Goal: Task Accomplishment & Management: Complete application form

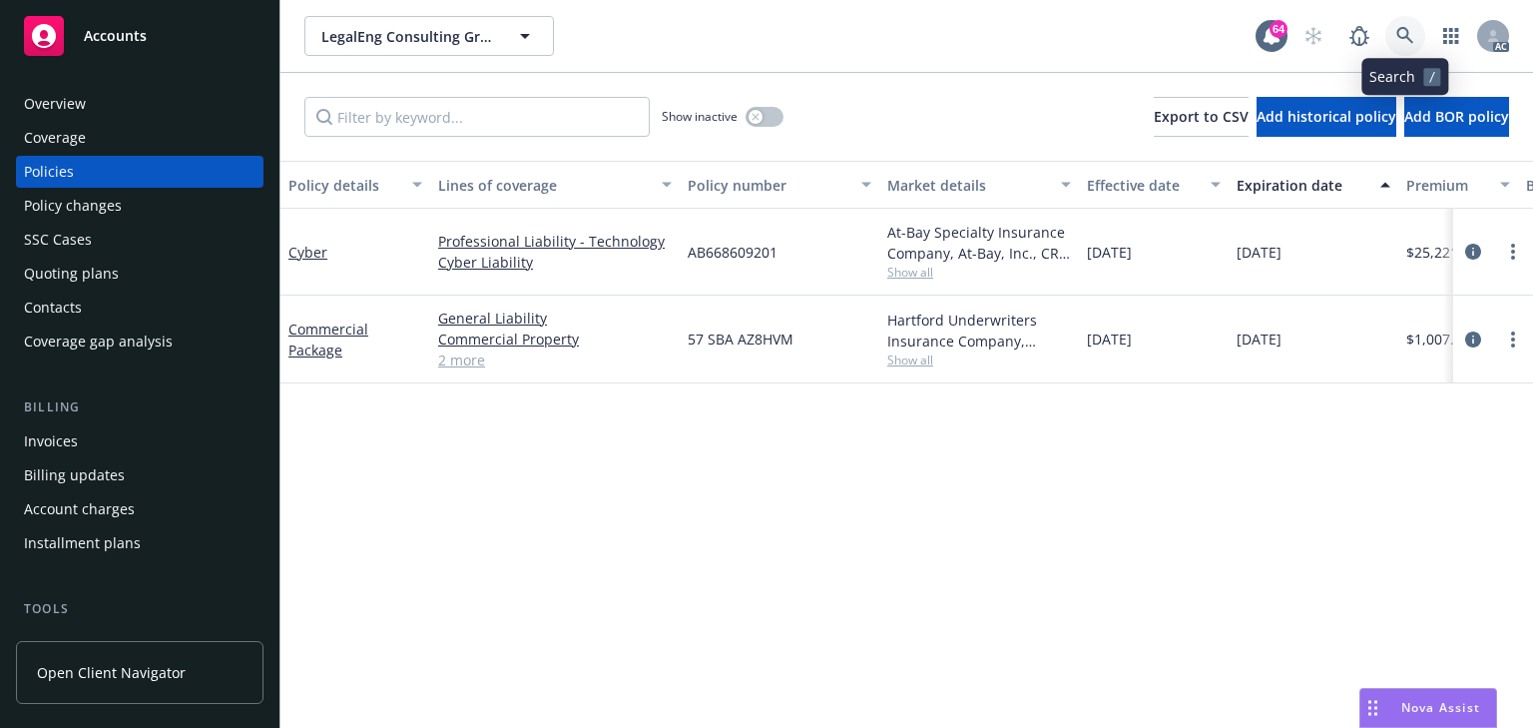
click at [1393, 40] on link at bounding box center [1405, 36] width 40 height 40
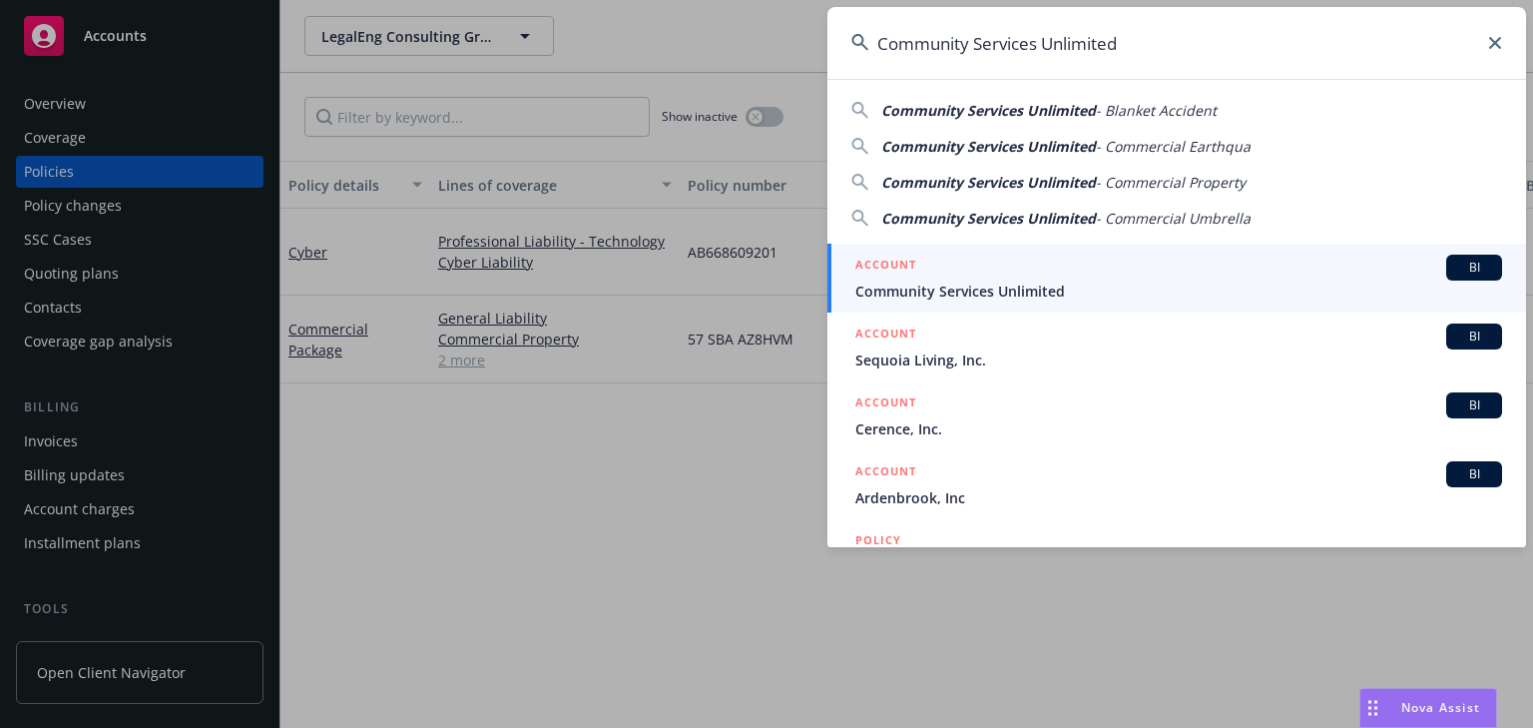
type input "Community Services Unlimited"
click at [945, 283] on span "Community Services Unlimited" at bounding box center [1178, 290] width 647 height 21
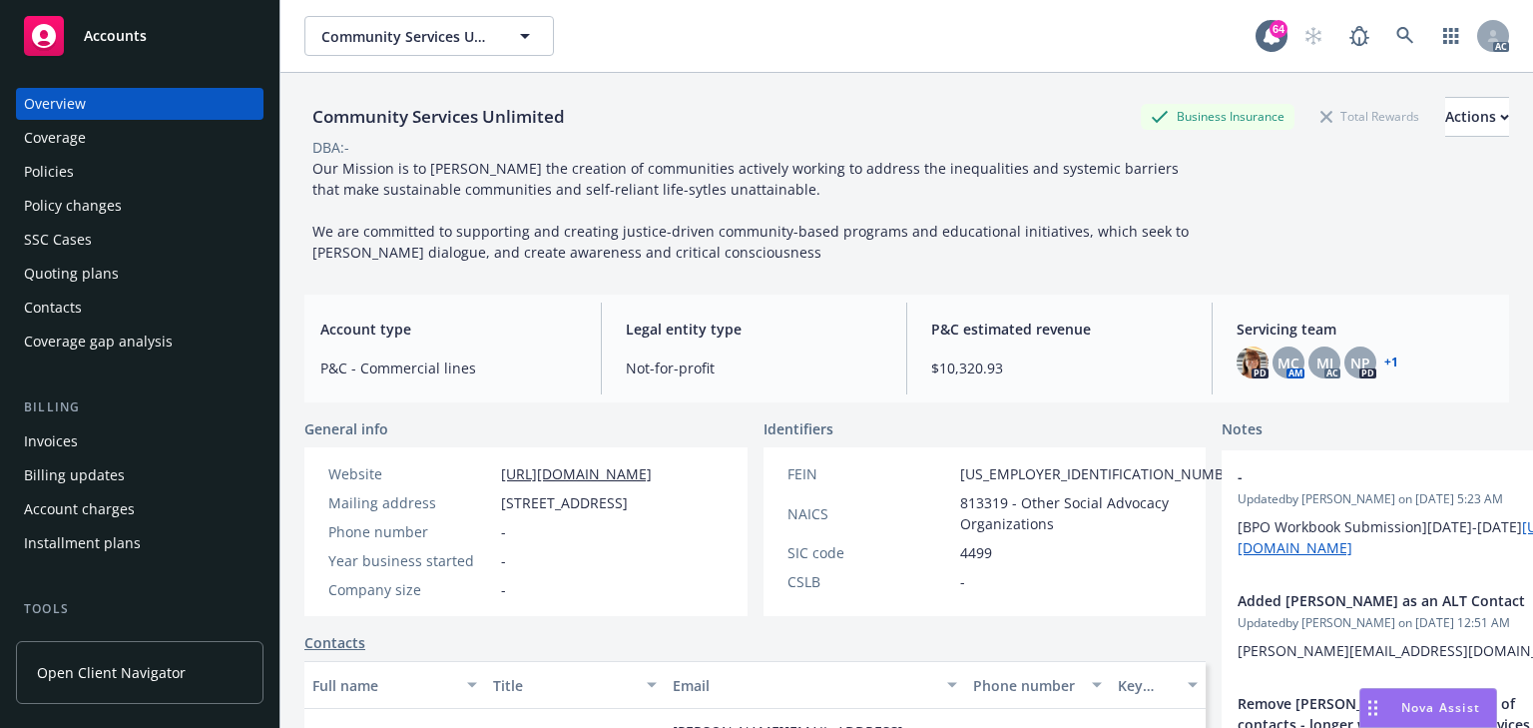
click at [63, 167] on div "Policies" at bounding box center [49, 172] width 50 height 32
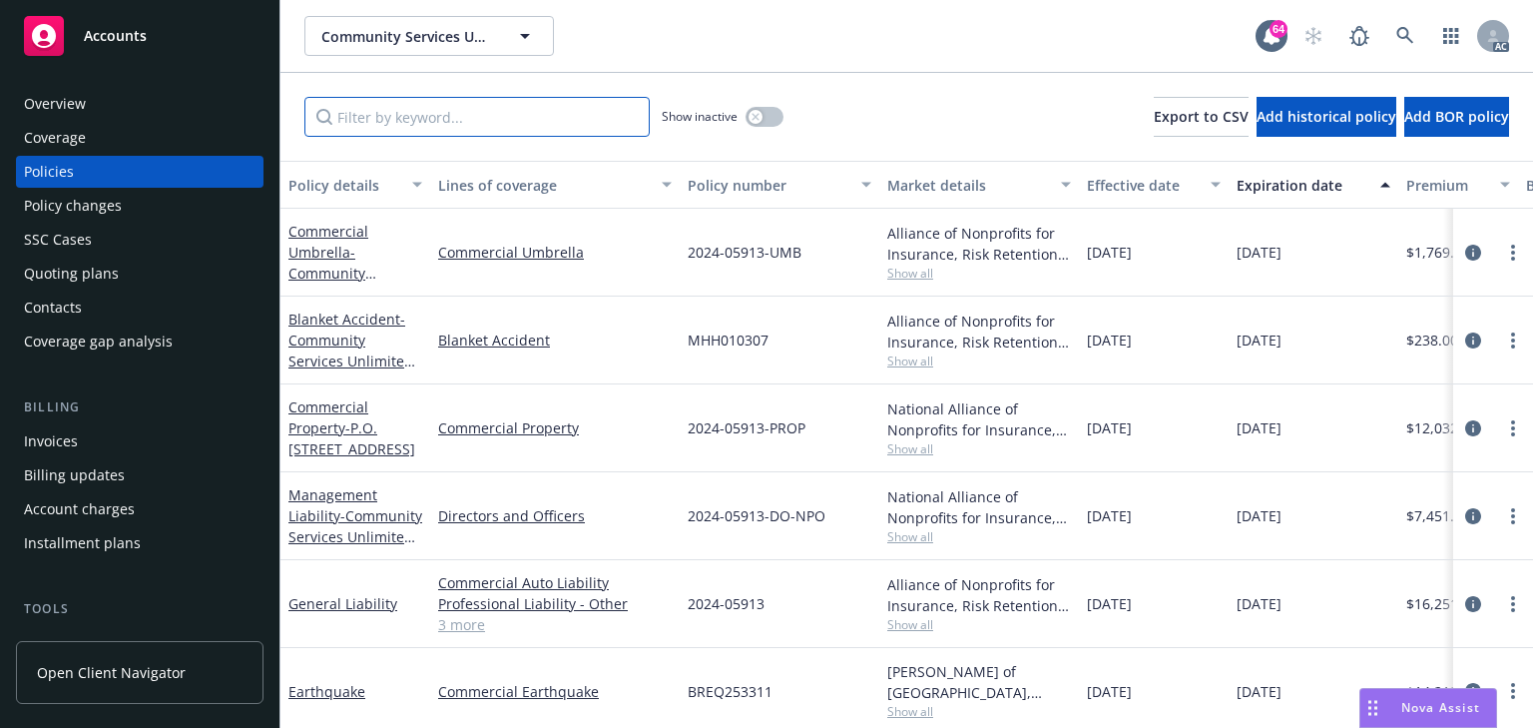
click at [511, 124] on input "Filter by keyword..." at bounding box center [476, 117] width 345 height 40
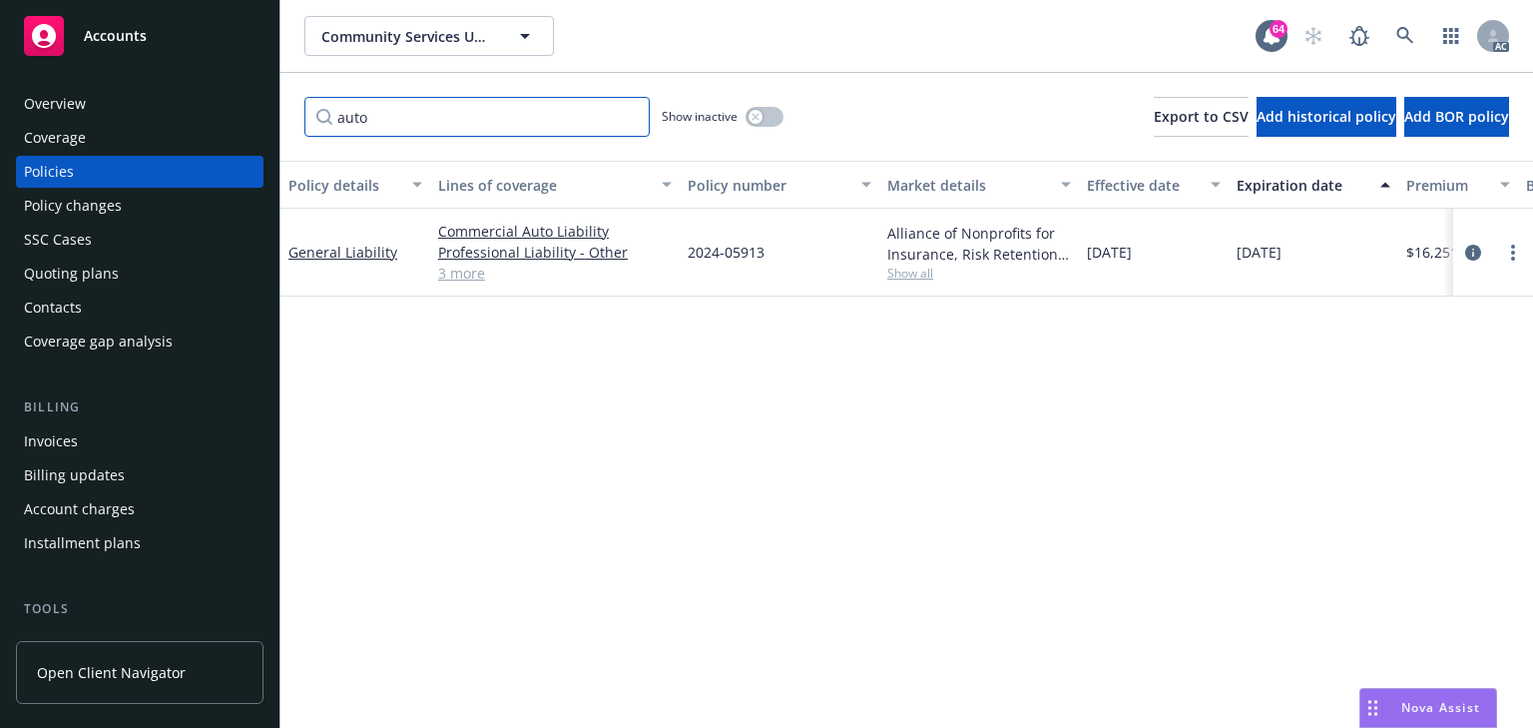
type input "auto"
click at [1382, 440] on div "Policy details Lines of coverage Policy number Market details Effective date Ex…" at bounding box center [906, 444] width 1253 height 567
click at [1473, 256] on icon "circleInformation" at bounding box center [1473, 253] width 16 height 16
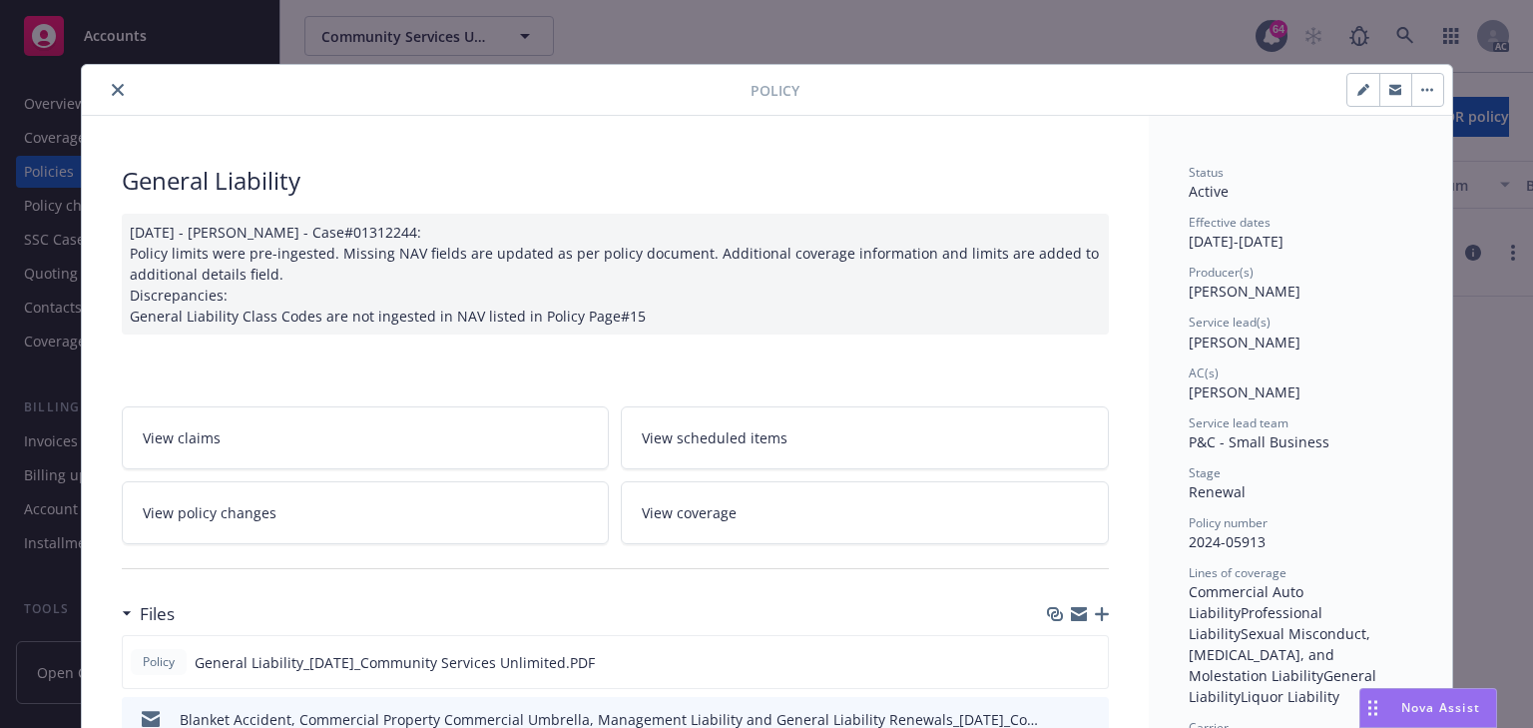
click at [244, 515] on span "View policy changes" at bounding box center [210, 512] width 134 height 21
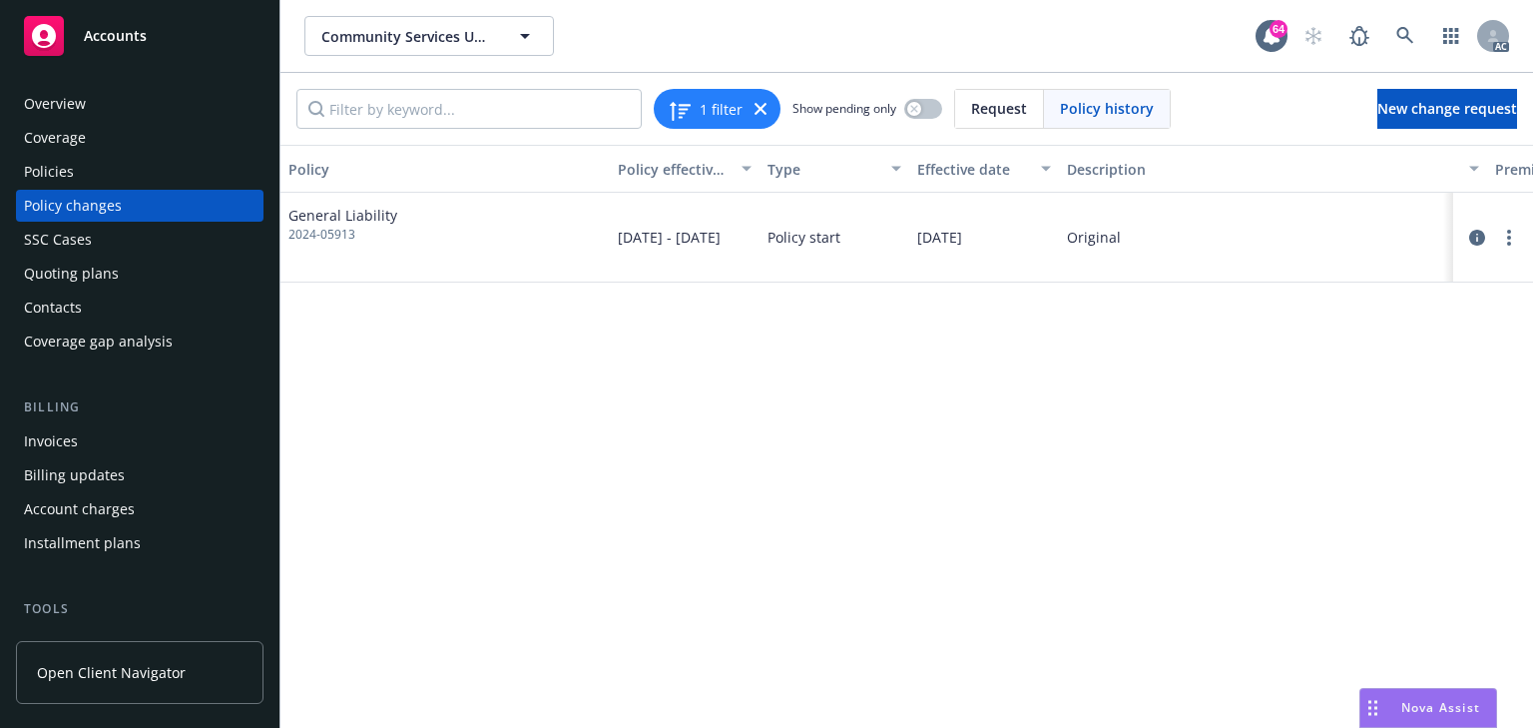
click at [69, 167] on div "Policies" at bounding box center [49, 172] width 50 height 32
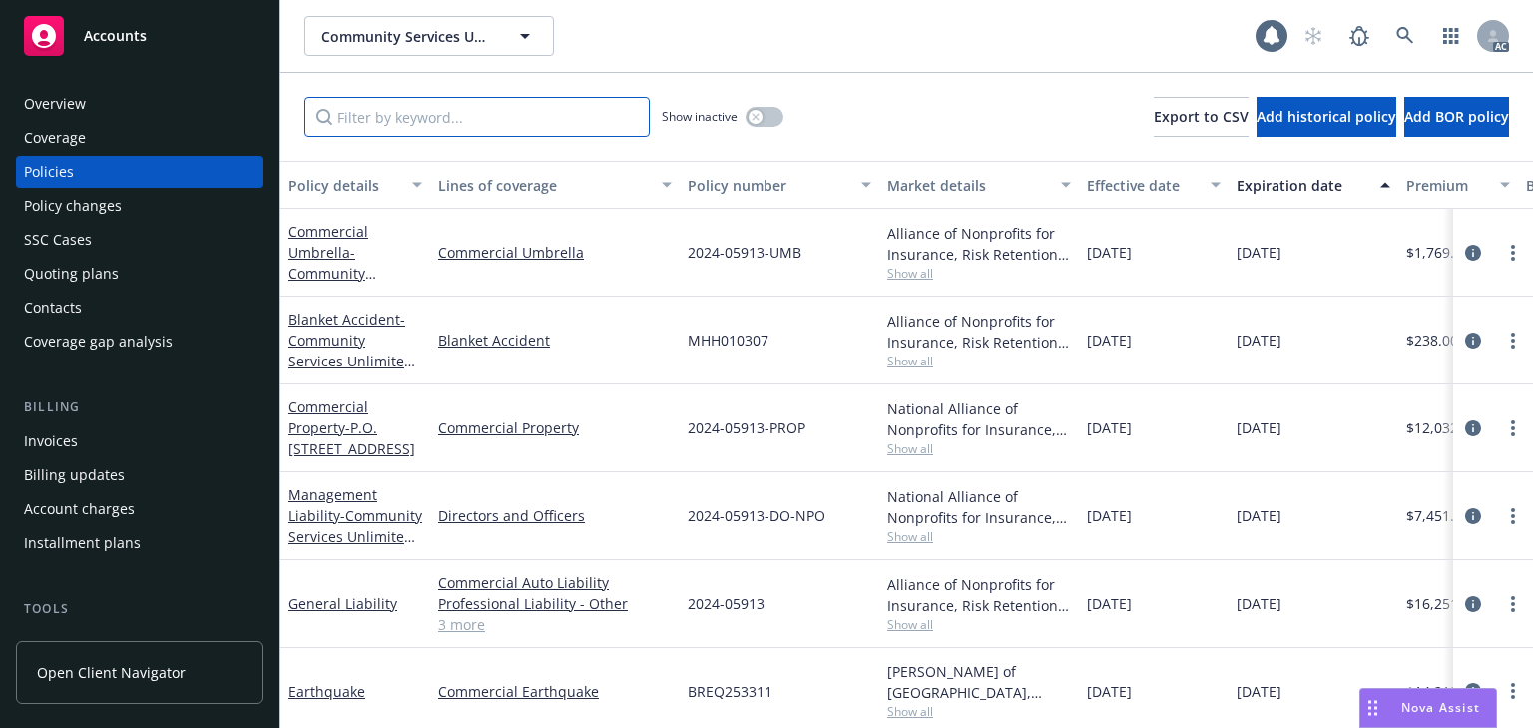
click at [367, 123] on input "Filter by keyword..." at bounding box center [476, 117] width 345 height 40
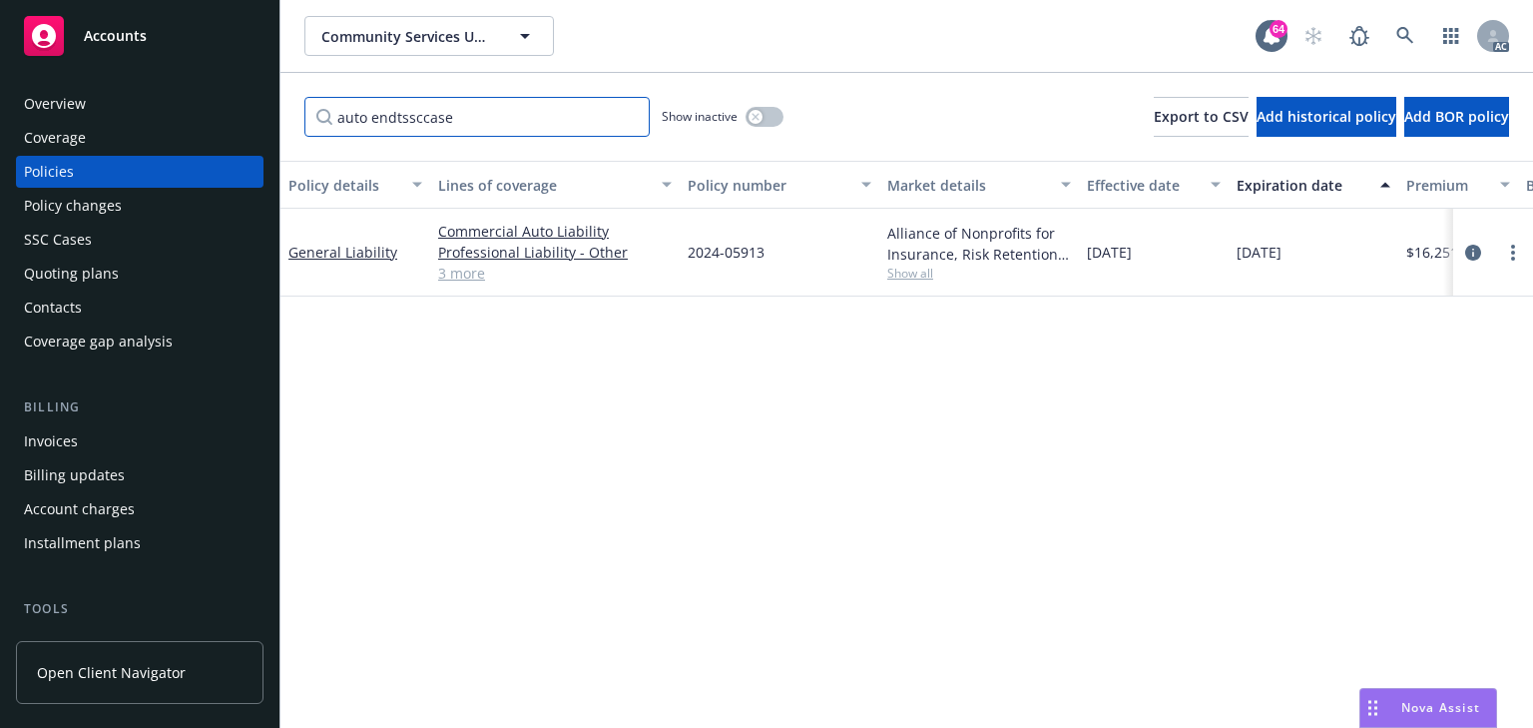
type input "auto"
click at [900, 268] on span "Show all" at bounding box center [979, 273] width 184 height 17
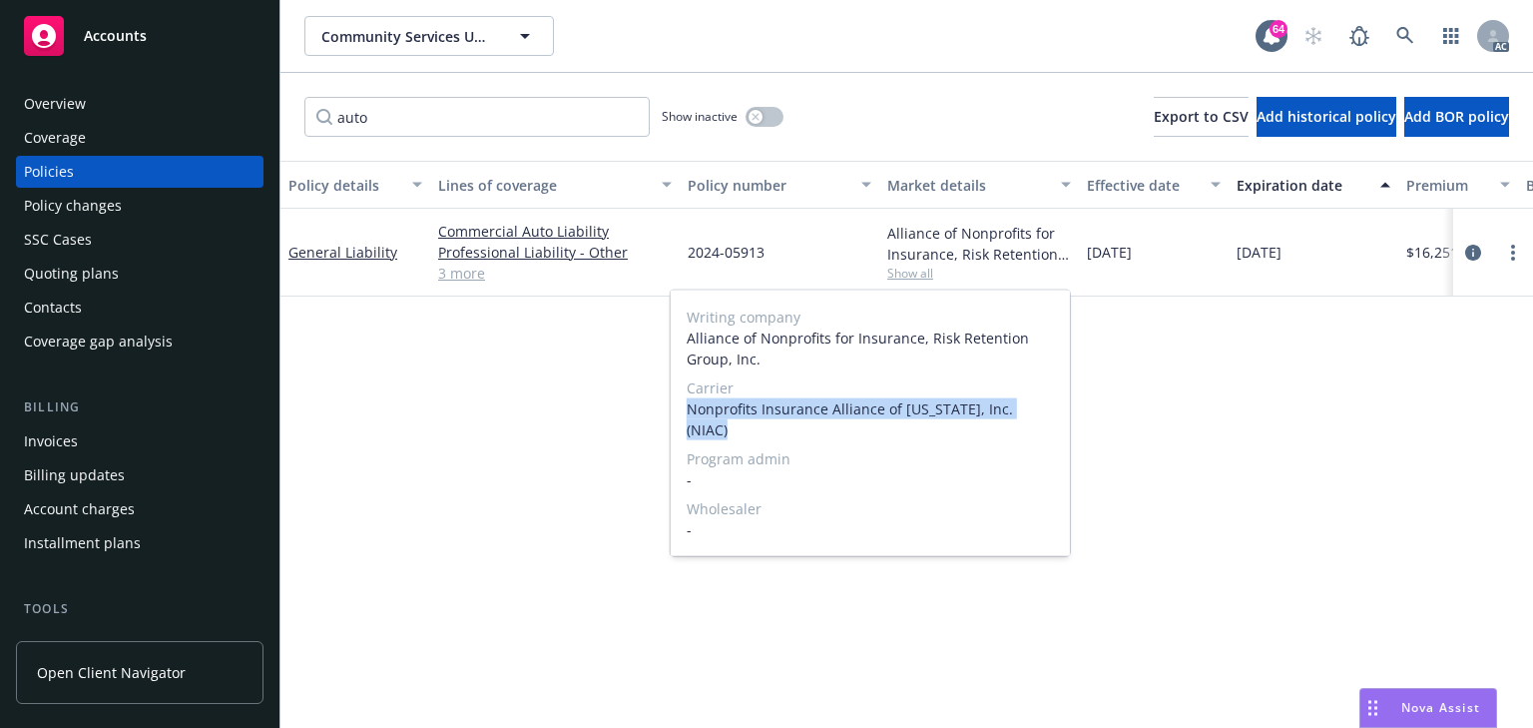
copy span "Nonprofits Insurance Alliance of [US_STATE], Inc. (NIAC)"
drag, startPoint x: 687, startPoint y: 407, endPoint x: 1066, endPoint y: 416, distance: 379.4
click at [1066, 416] on div "Writing company Alliance of Nonprofits for Insurance, Risk Retention Group, Inc…" at bounding box center [870, 423] width 399 height 266
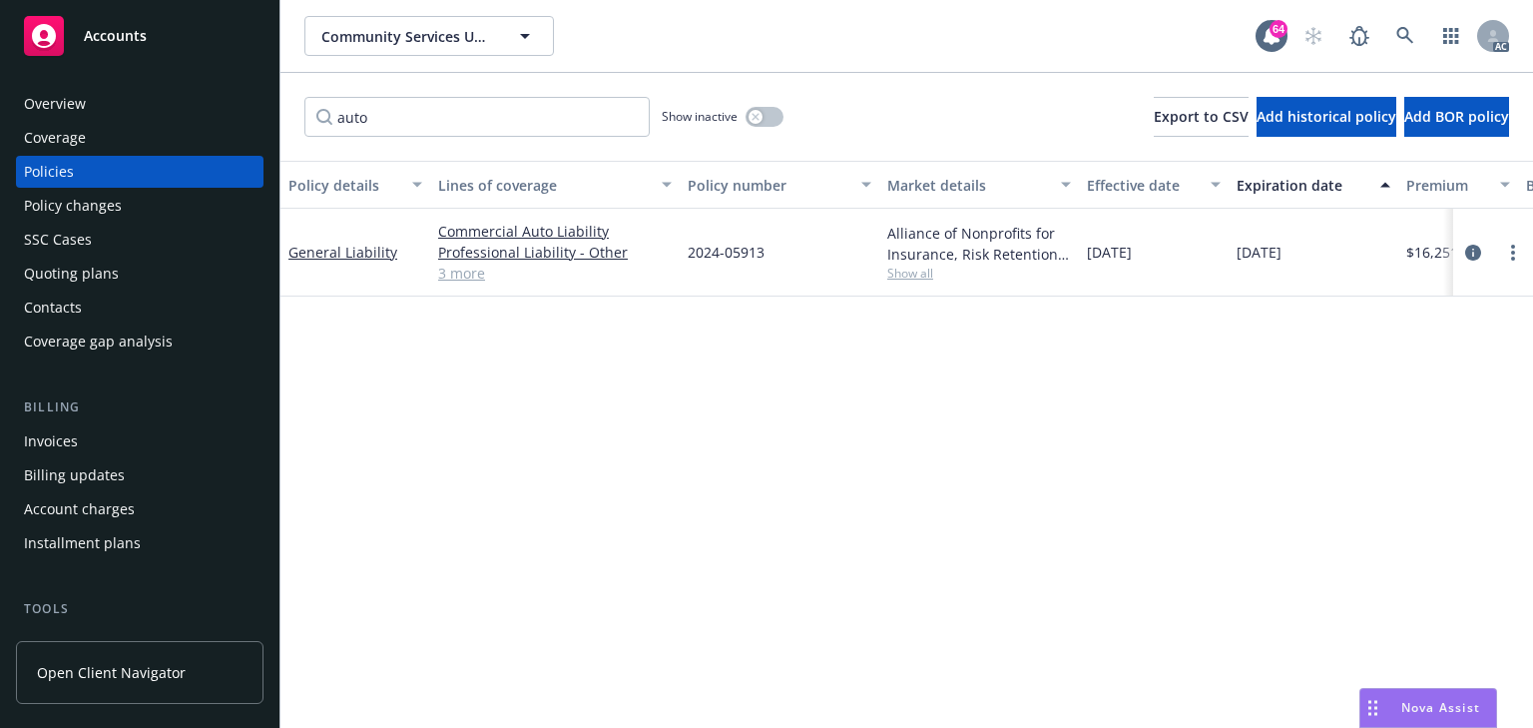
click at [58, 209] on div "Policy changes" at bounding box center [73, 206] width 98 height 32
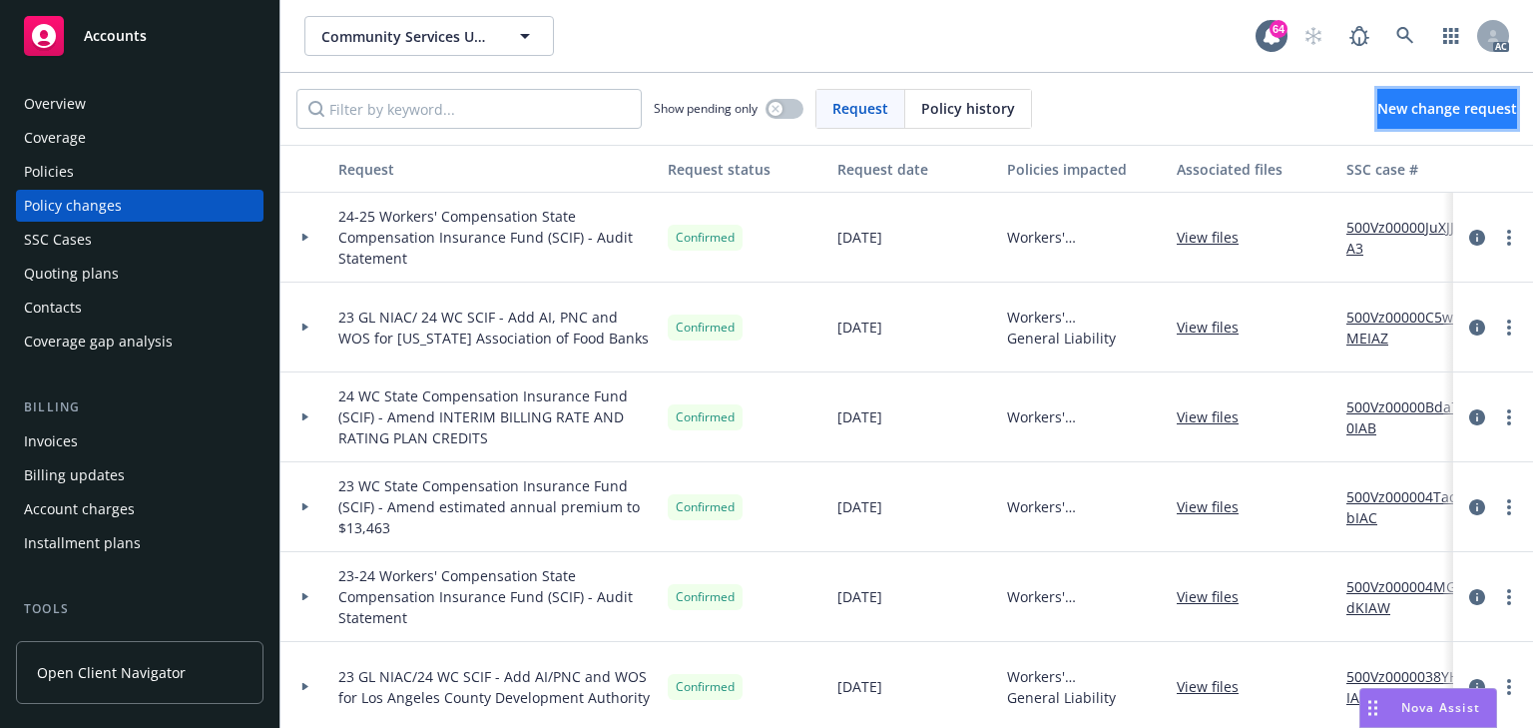
click at [1377, 114] on span "New change request" at bounding box center [1447, 108] width 140 height 19
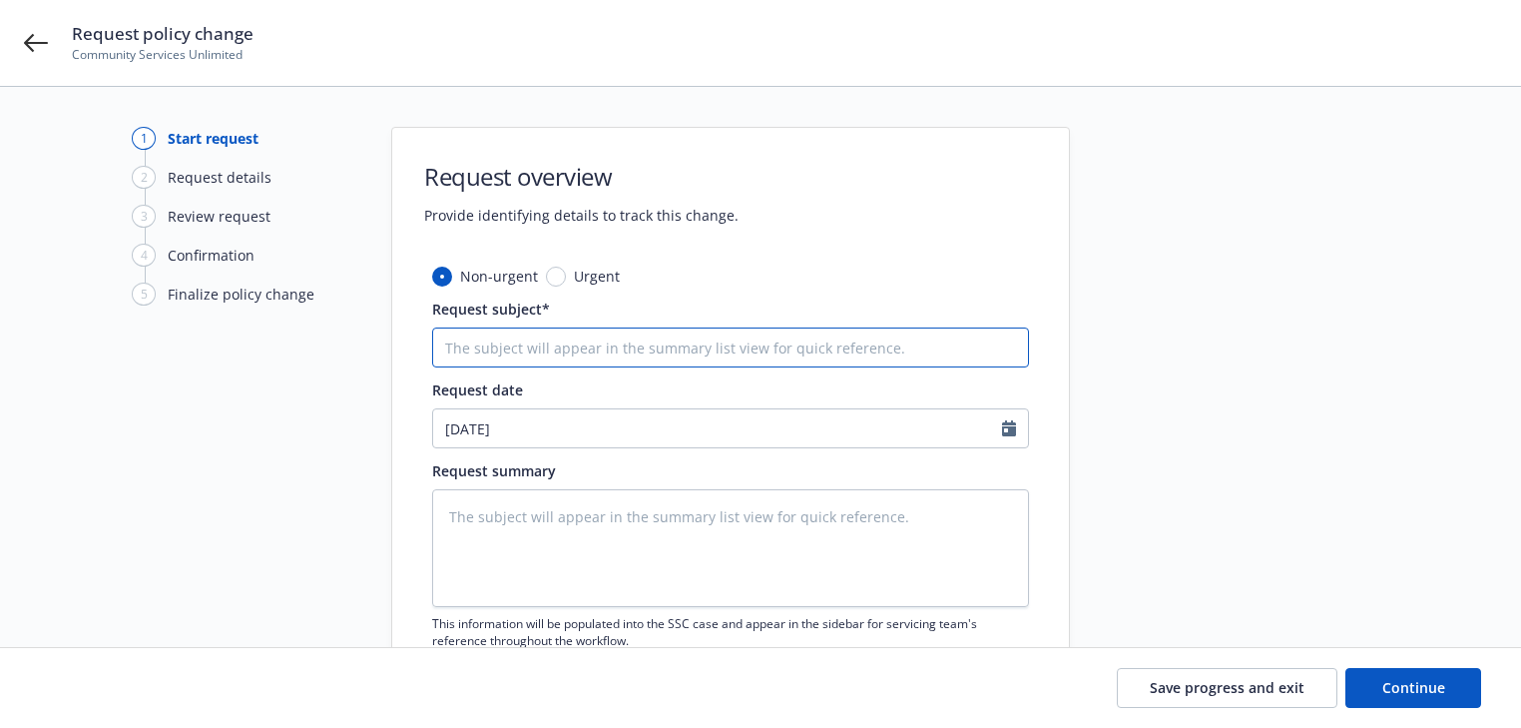
click at [575, 339] on input "Request subject*" at bounding box center [730, 347] width 597 height 40
paste input "24 General Liability Nonprofits Insurance Alliance of [US_STATE], Inc. (NIAC) -"
type textarea "x"
type input "24 General Liability Nonprofits Insurance Alliance of [US_STATE], Inc. (NIAC) -"
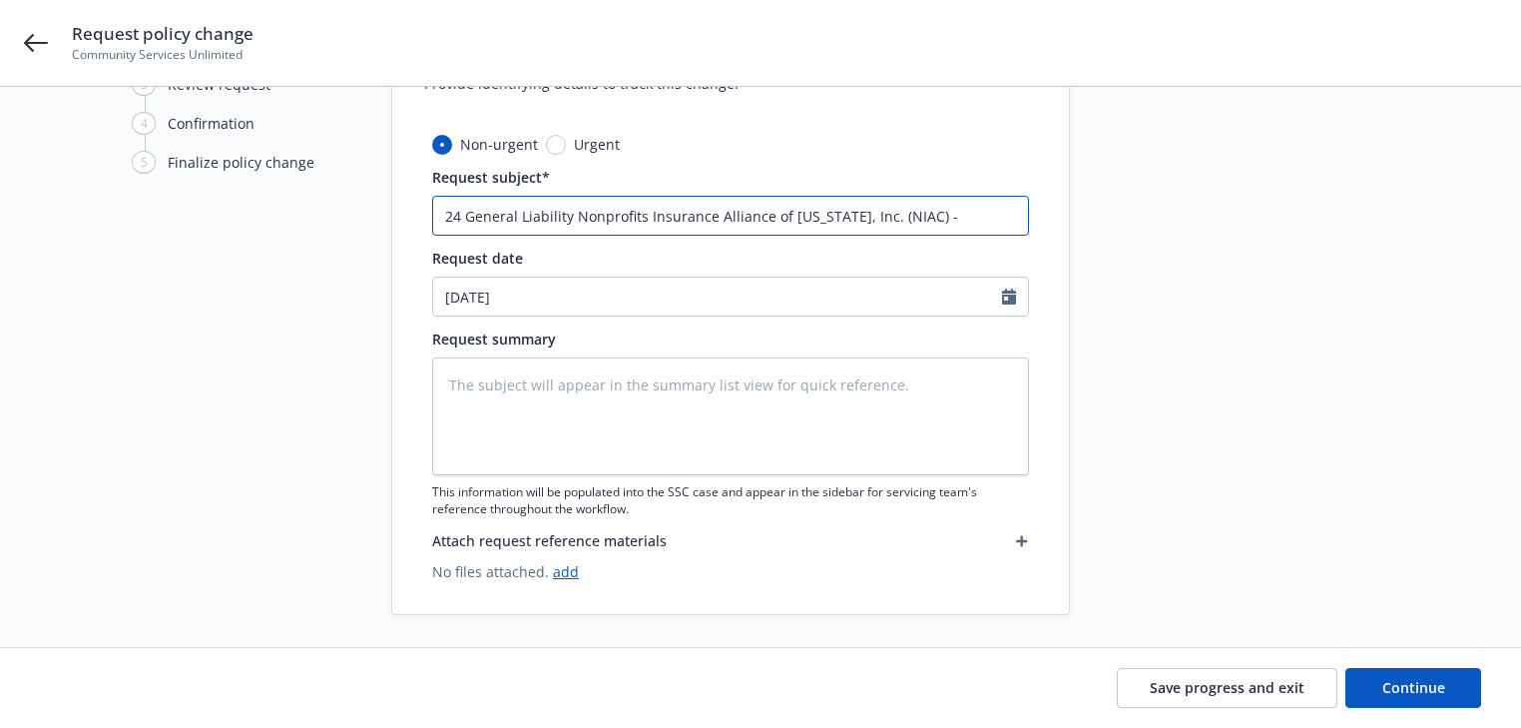
scroll to position [139, 0]
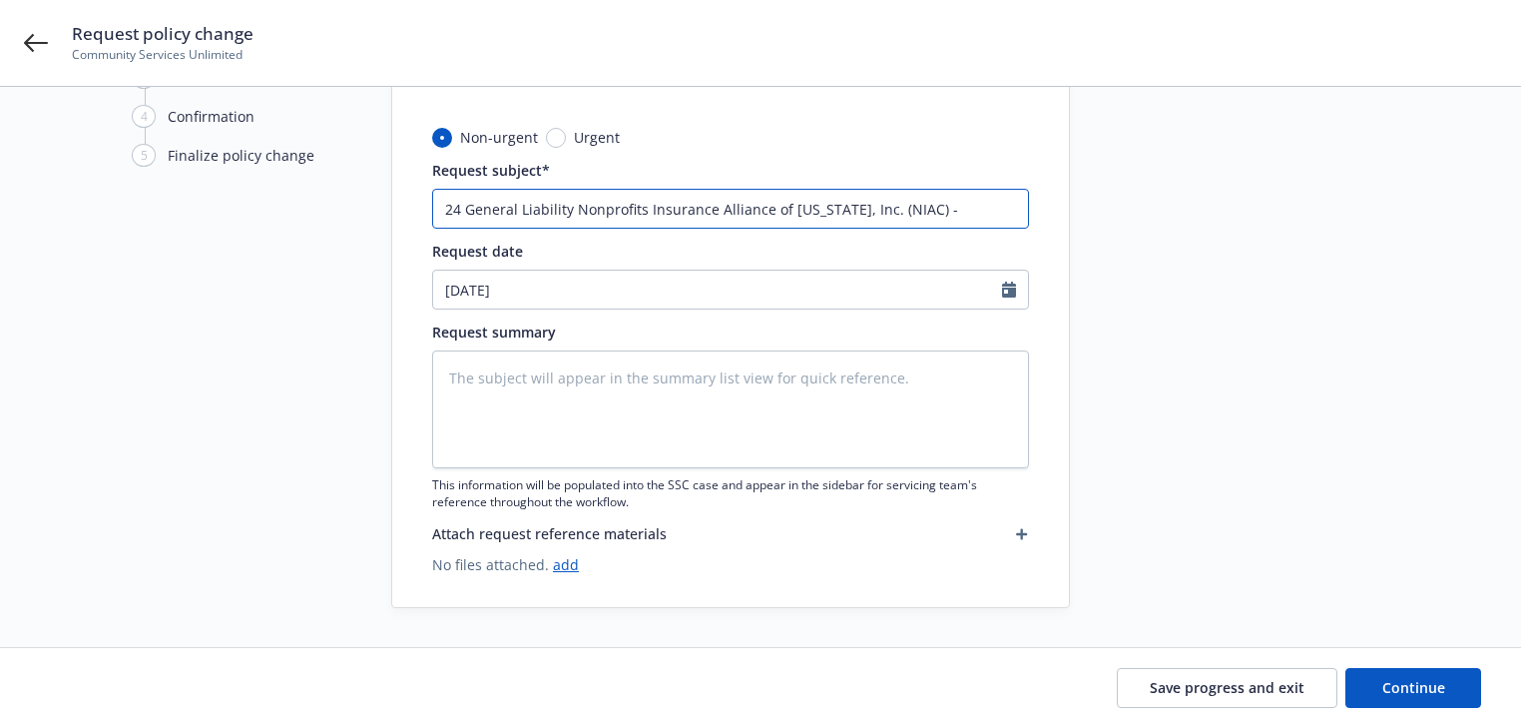
click at [981, 194] on input "24 General Liability Nonprofits Insurance Alliance of [US_STATE], Inc. (NIAC) -" at bounding box center [730, 209] width 597 height 40
type textarea "x"
type input "24 General Liability Nonprofits Insurance Alliance of [US_STATE], Inc. (NIAC) -…"
type textarea "x"
type input "24 General Liability Nonprofits Insurance Alliance of [US_STATE], Inc. (NIAC) -…"
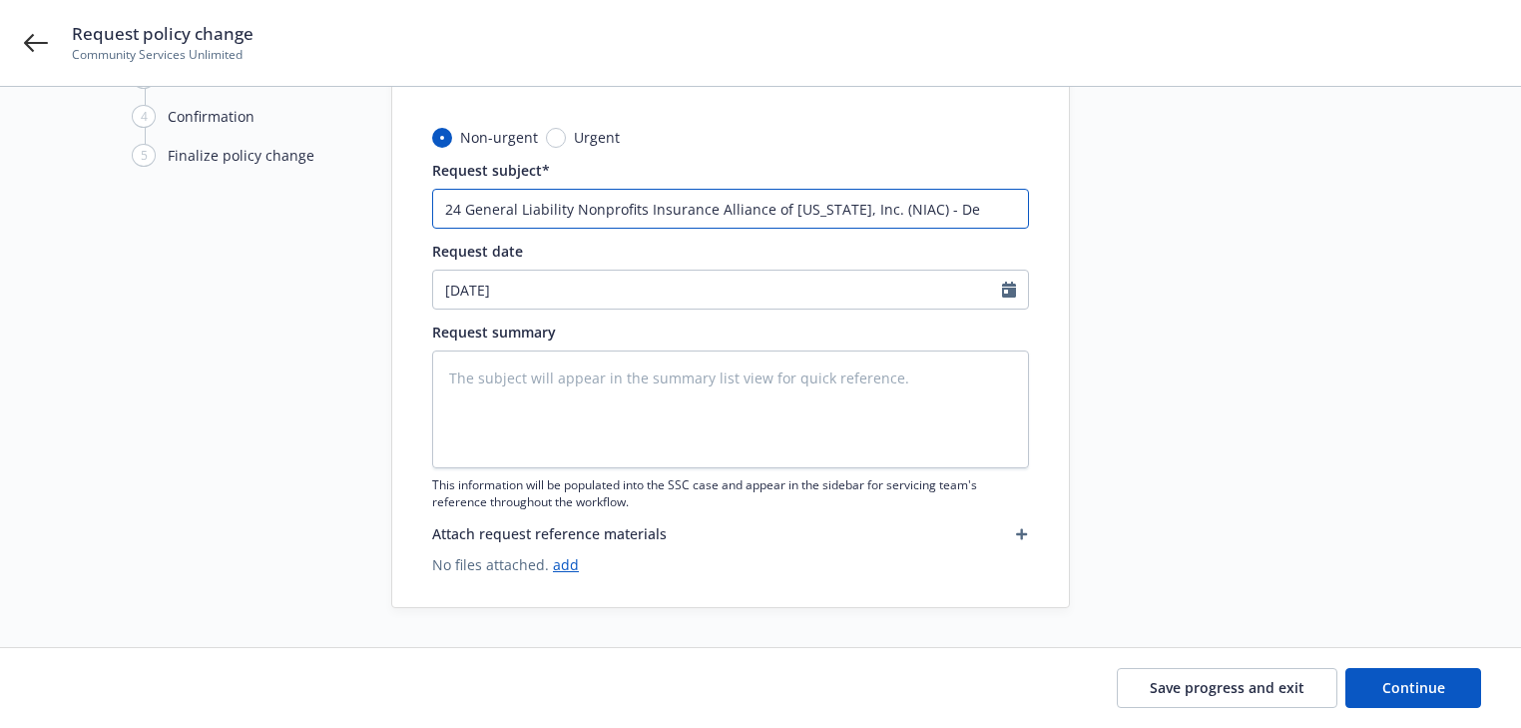
type textarea "x"
type input "24 General Liability Nonprofits Insurance Alliance of [US_STATE], Inc. (NIAC) -…"
type textarea "x"
type input "24 General Liability Nonprofits Insurance Alliance of [US_STATE], Inc. (NIAC) -…"
type textarea "x"
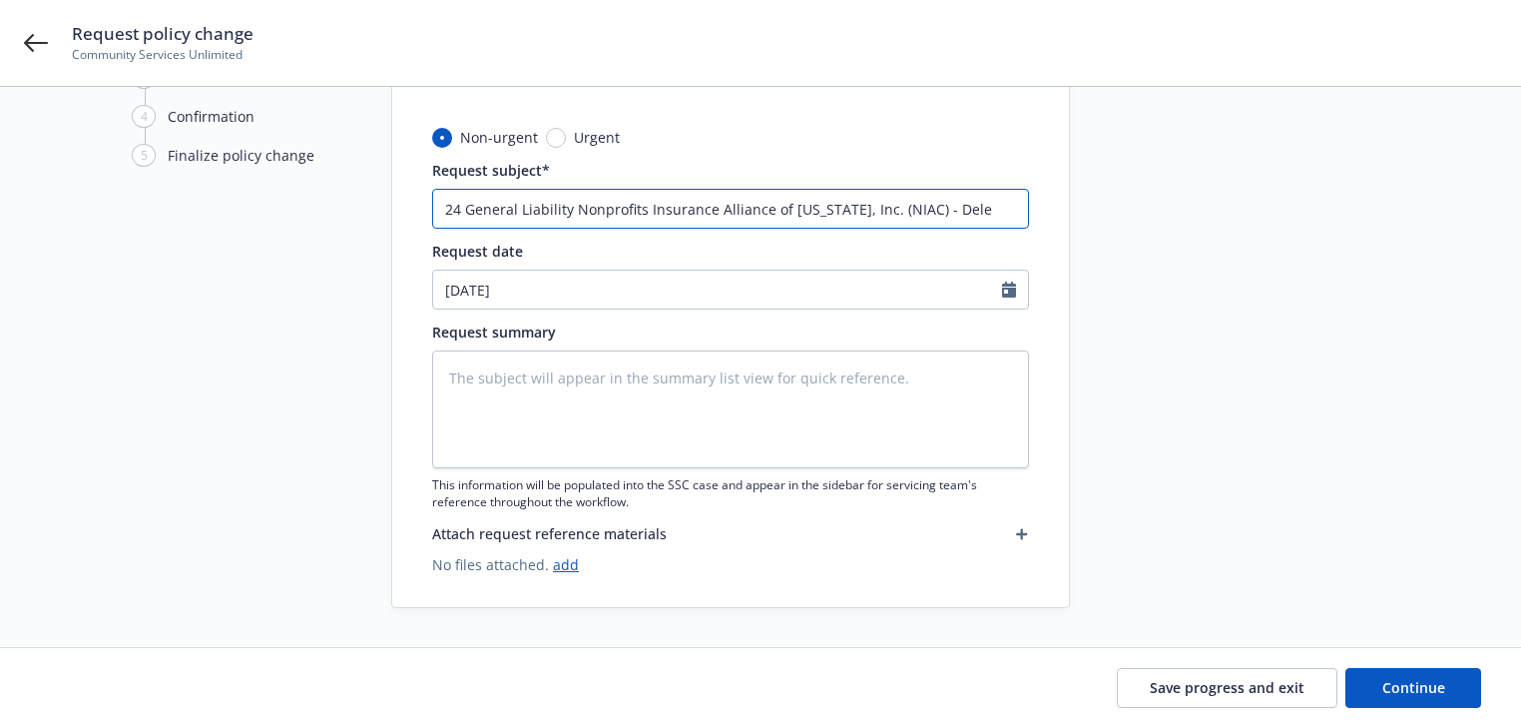
type input "24 General Liability Nonprofits Insurance Alliance of [US_STATE], Inc. (NIAC) -…"
type textarea "x"
type input "24 General Liability Nonprofits Insurance Alliance of [US_STATE], Inc. (NIAC) -…"
type textarea "x"
type input "24 General Liability Nonprofits Insurance Alliance of [US_STATE], Inc. (NIAC) -…"
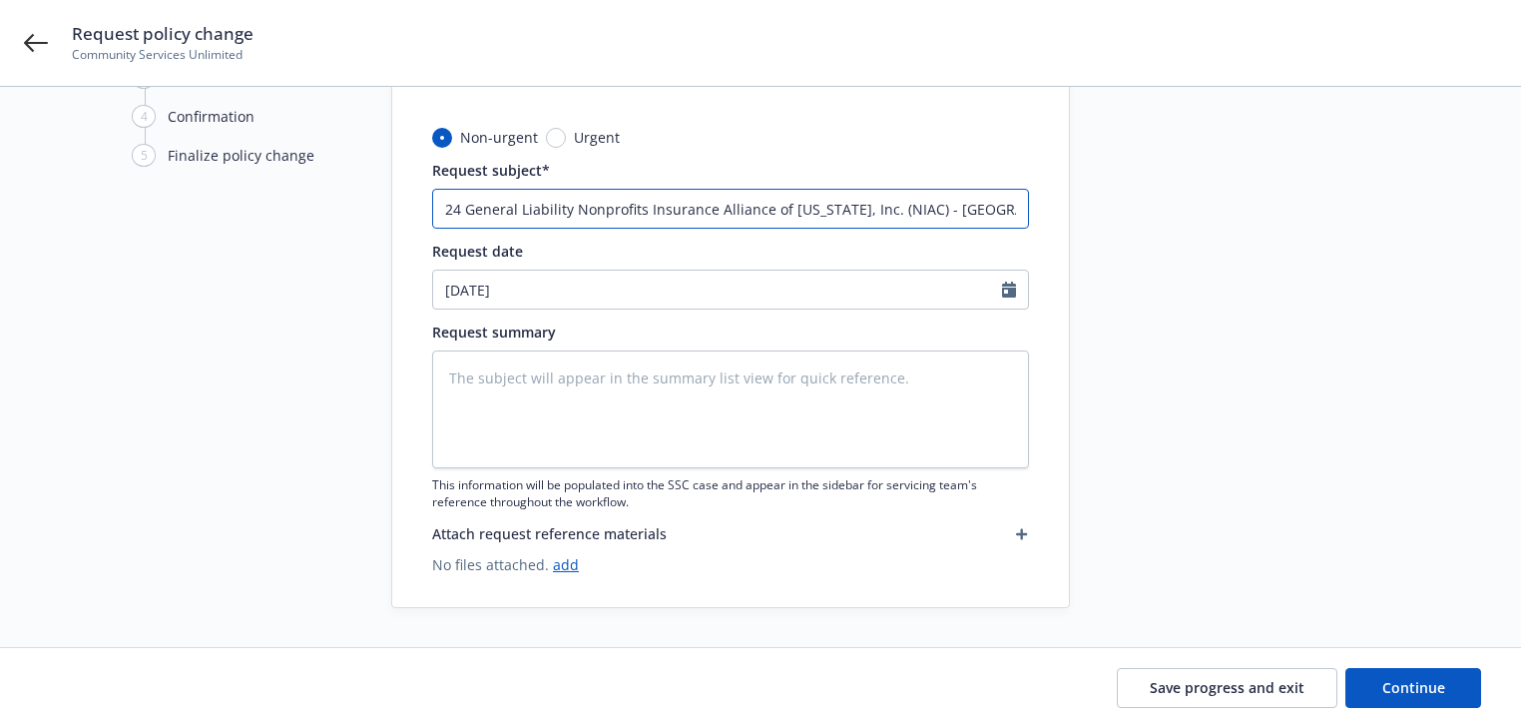
type textarea "x"
type input "24 General Liability Nonprofits Insurance Alliance of [US_STATE], Inc. (NIAC) -…"
type textarea "x"
type input "24 General Liability Nonprofits Insurance Alliance of [US_STATE], Inc. (NIAC) -…"
type textarea "x"
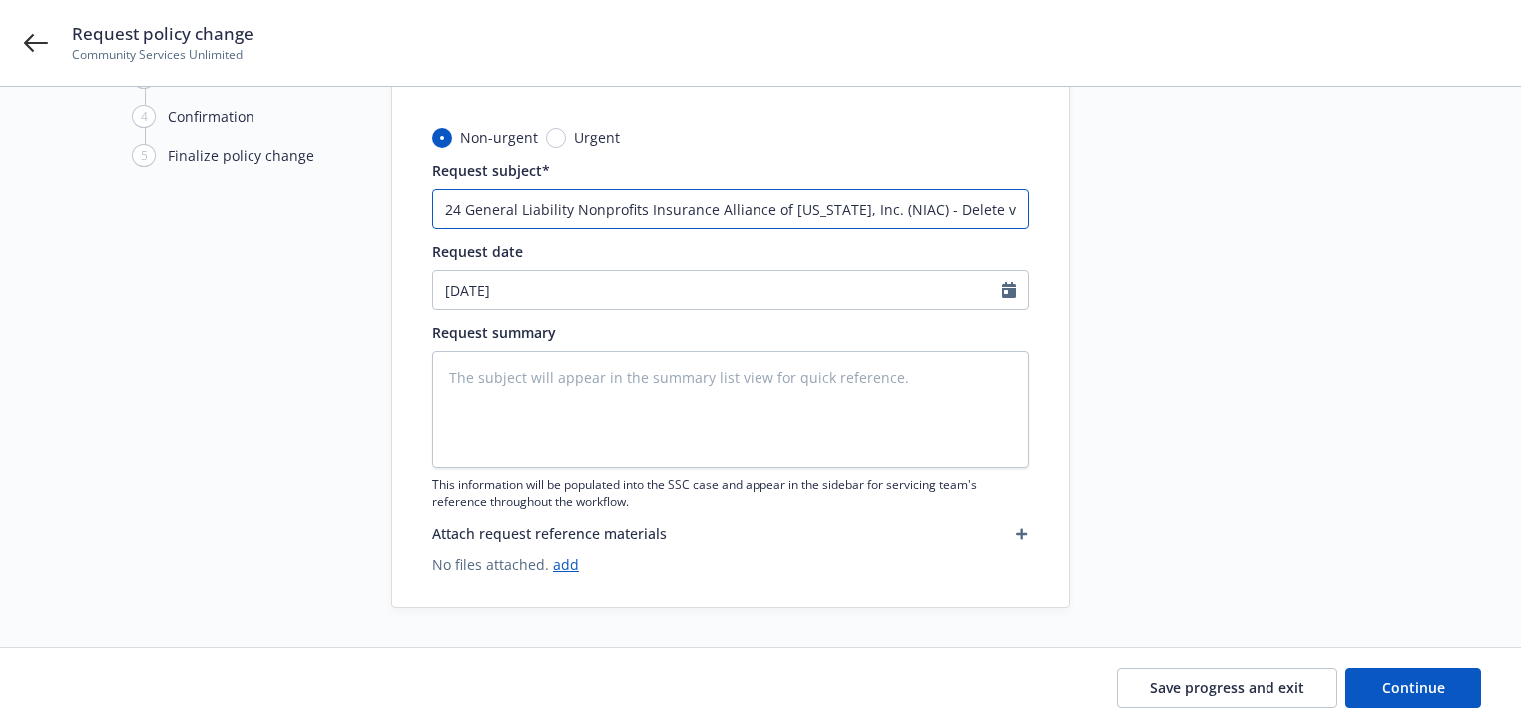
type input "24 General Liability Nonprofits Insurance Alliance of [US_STATE], Inc. (NIAC) -…"
type textarea "x"
type input "24 General Liability Nonprofits Insurance Alliance of [US_STATE], Inc. (NIAC) -…"
type textarea "x"
type input "24 General Liability Nonprofits Insurance Alliance of [US_STATE], Inc. (NIAC) -…"
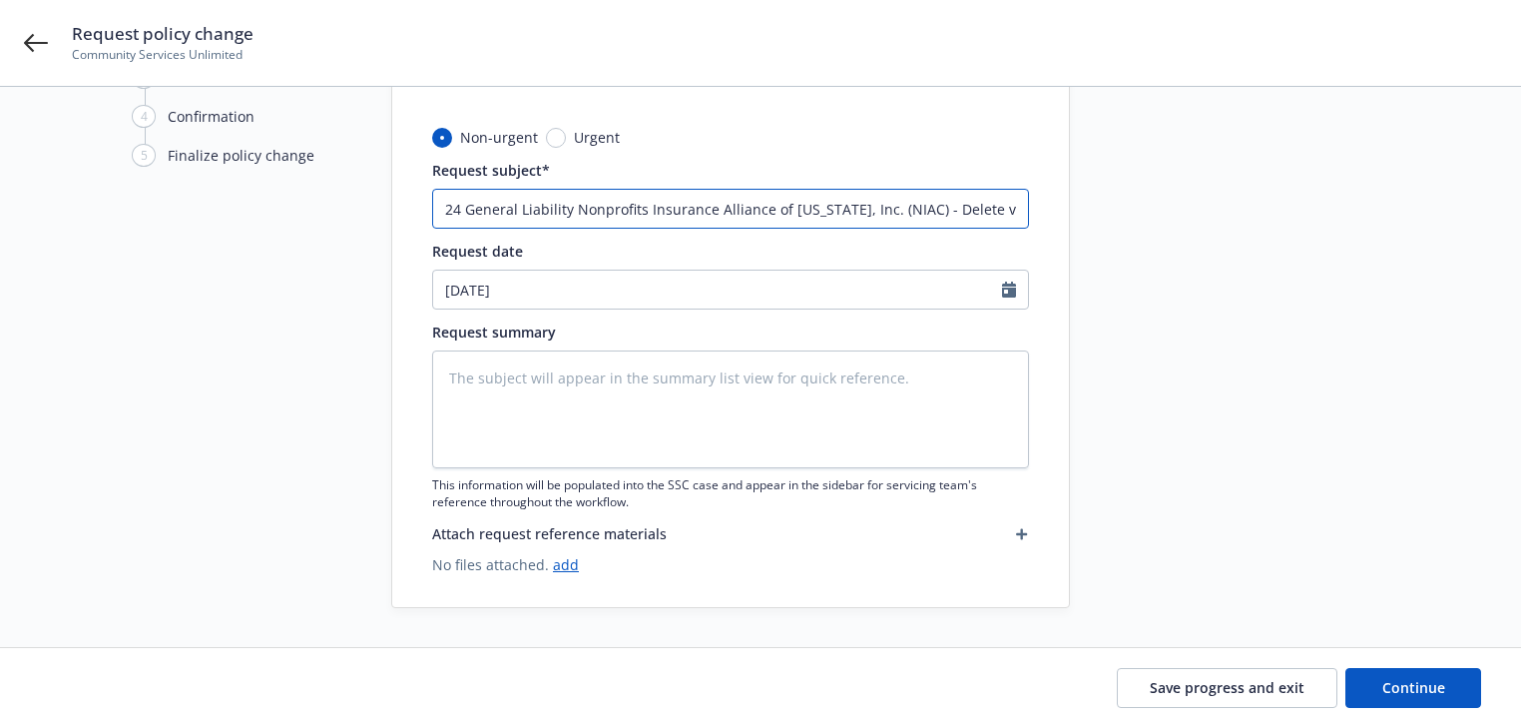
type textarea "x"
type input "24 General Liability Nonprofits Insurance Alliance of [US_STATE], Inc. (NIAC) -…"
type textarea "x"
type input "24 General Liability Nonprofits Insurance Alliance of [US_STATE], Inc. (NIAC) -…"
type textarea "x"
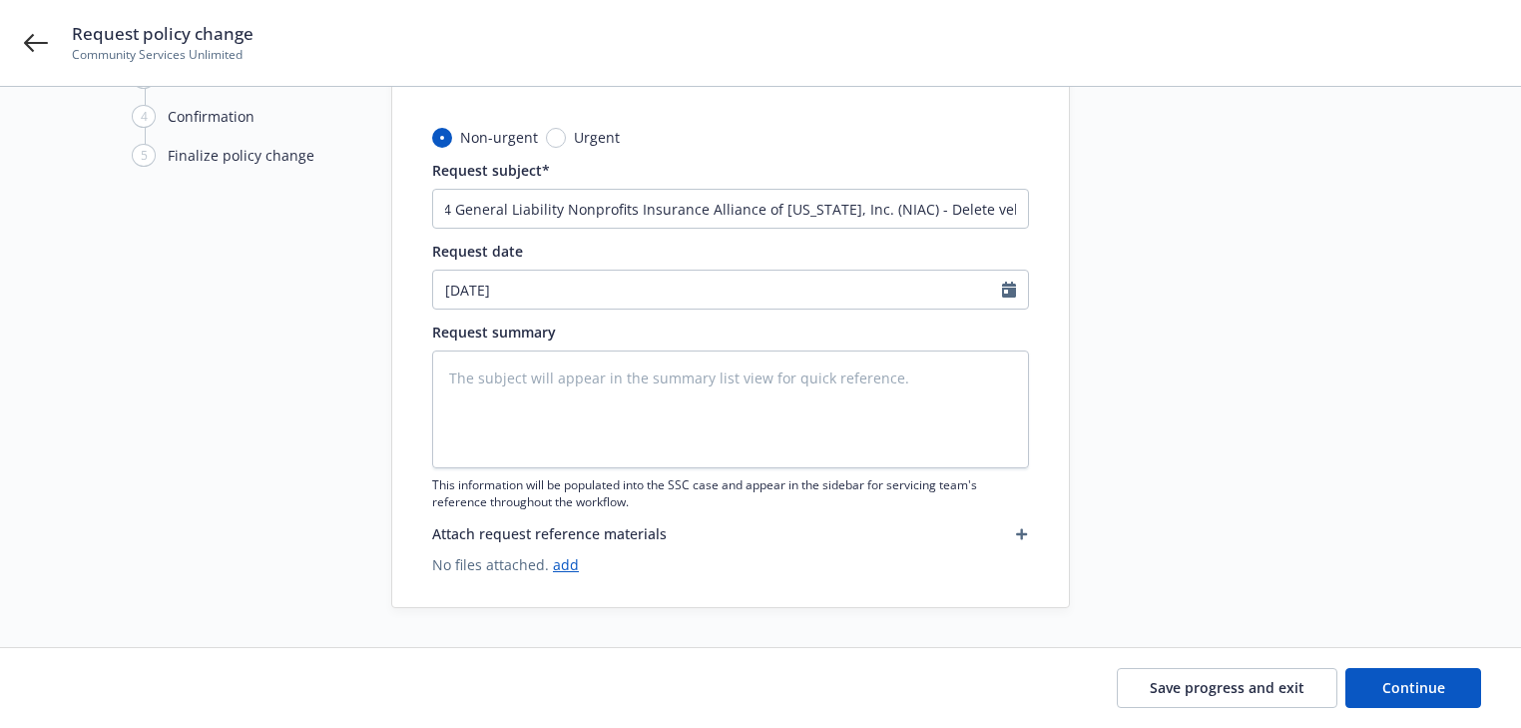
scroll to position [0, 0]
click at [949, 225] on input "24 General Liability Nonprofits Insurance Alliance of [US_STATE], Inc. (NIAC) -…" at bounding box center [730, 209] width 597 height 40
paste input "Dodge VIN #9824"
type input "24 General Liability Nonprofits Insurance Alliance of [US_STATE], Inc. (NIAC) -…"
type textarea "x"
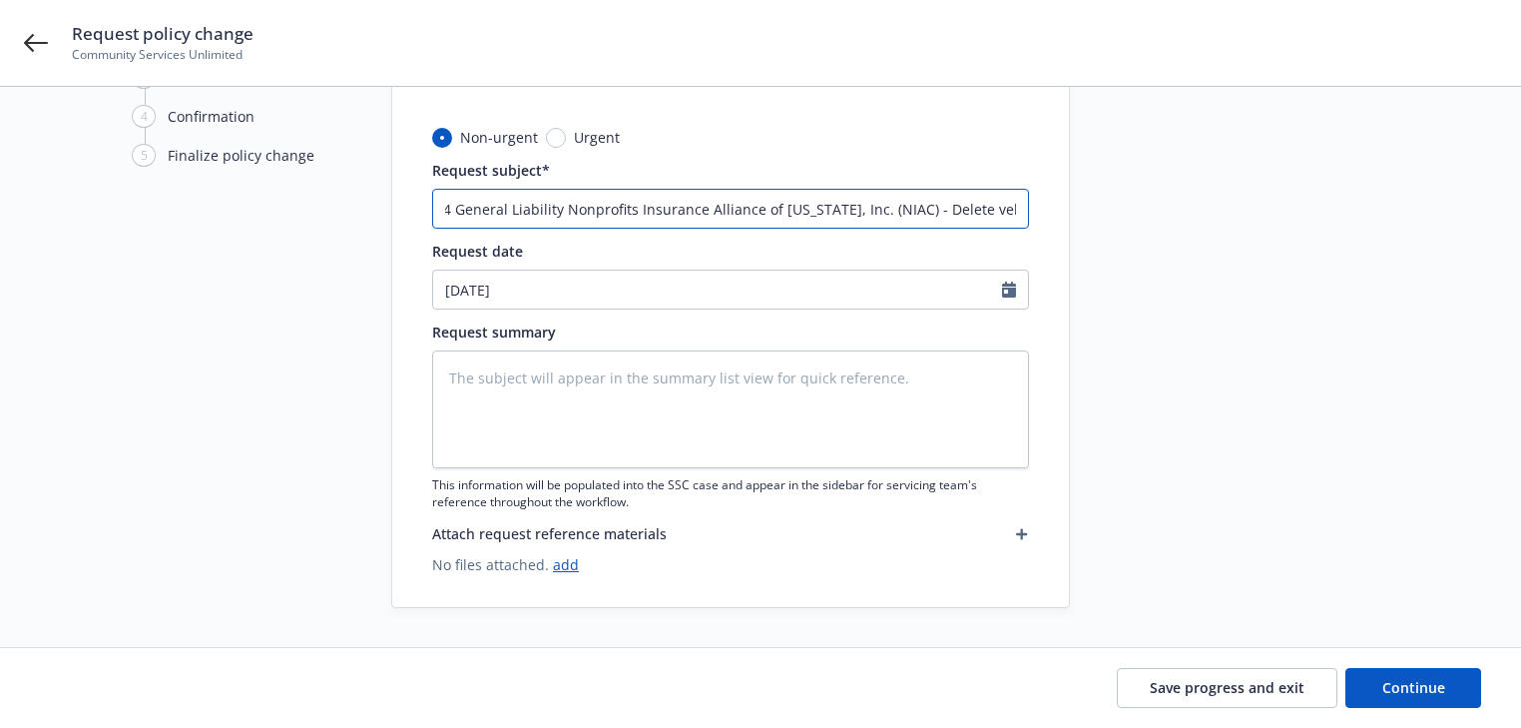
scroll to position [0, 128]
type input "24 General Liability Nonprofits Insurance Alliance of [US_STATE], Inc. (NIAC) -…"
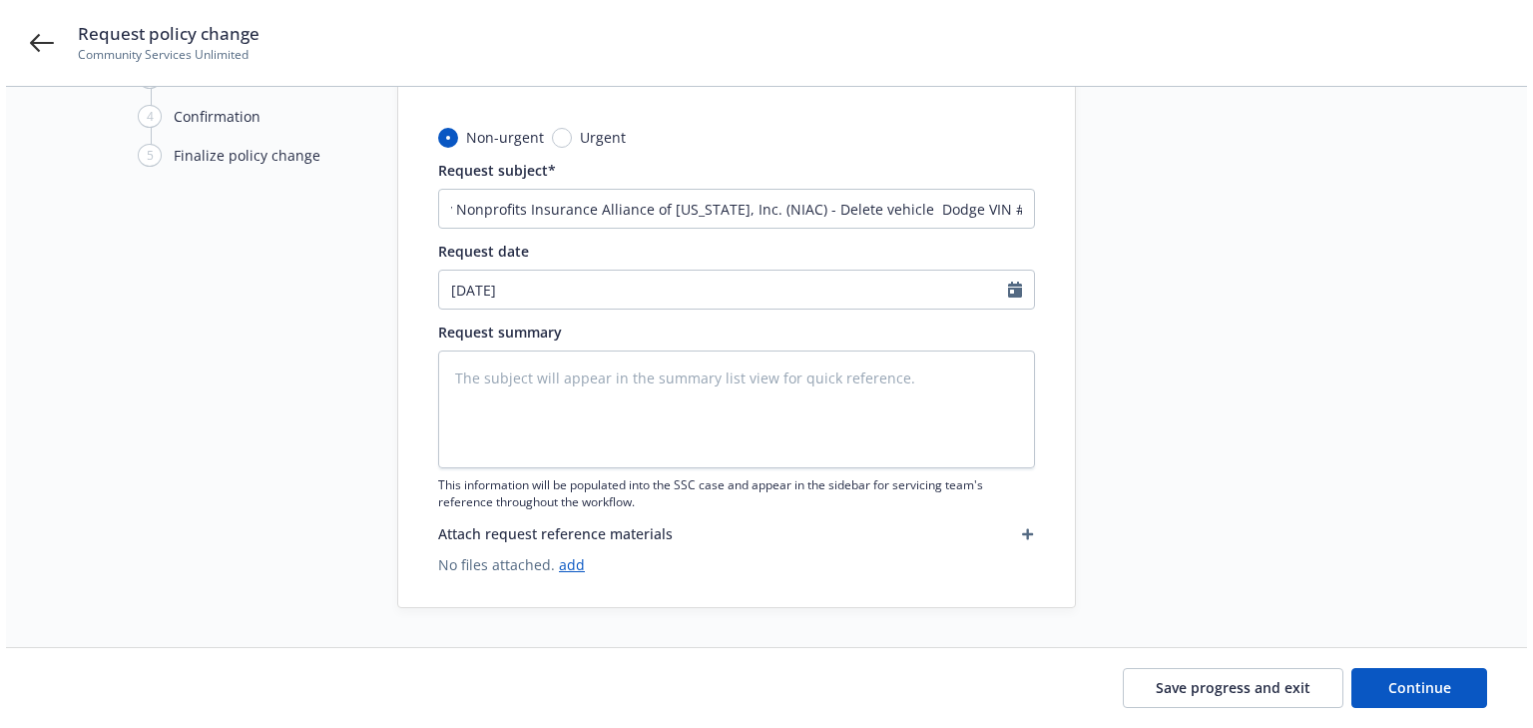
scroll to position [0, 0]
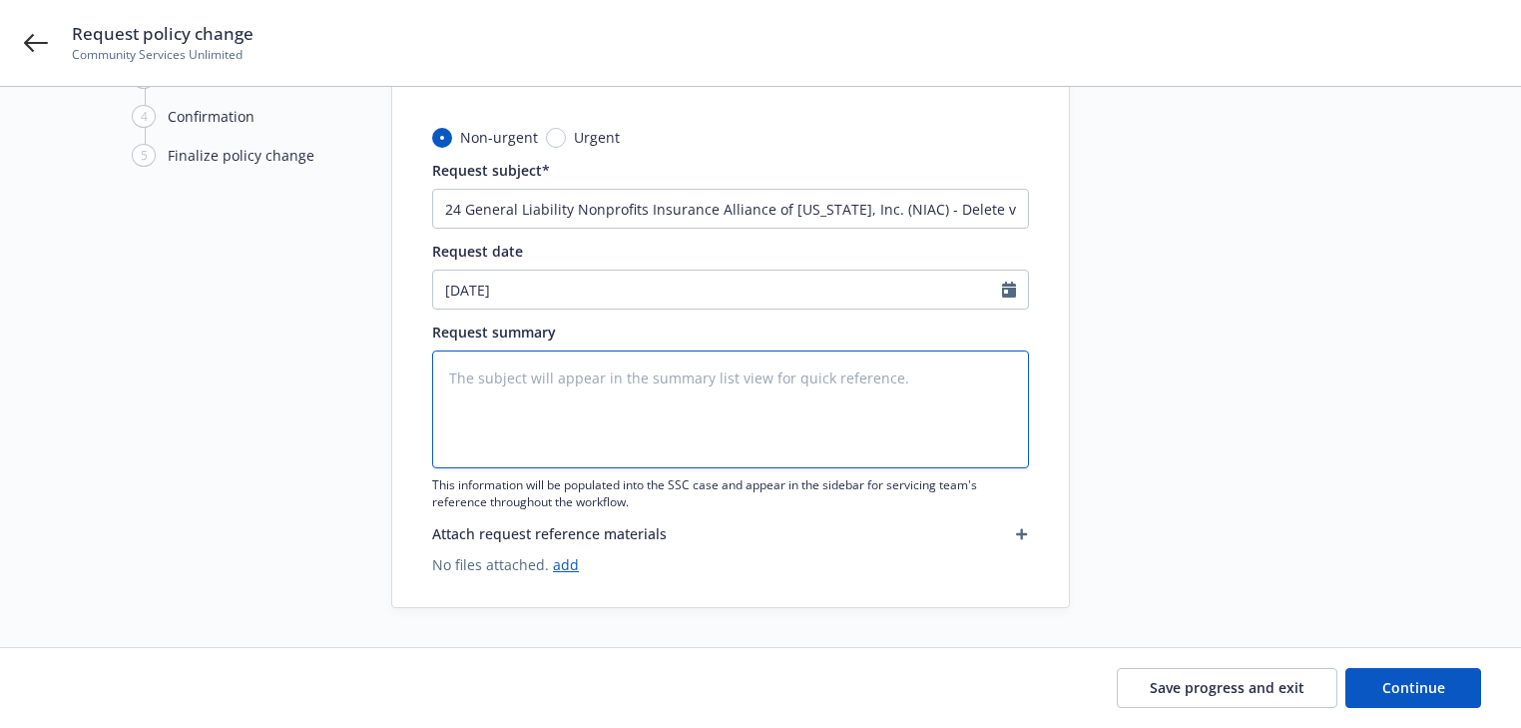
click at [539, 403] on textarea at bounding box center [730, 409] width 597 height 118
paste textarea "Please reach out to NIAC and Remove Dodge VIN #9824 effective [DATE] to current…"
type textarea "Please reach out to NIAC and Remove Dodge VIN #9824 effective [DATE] to current…"
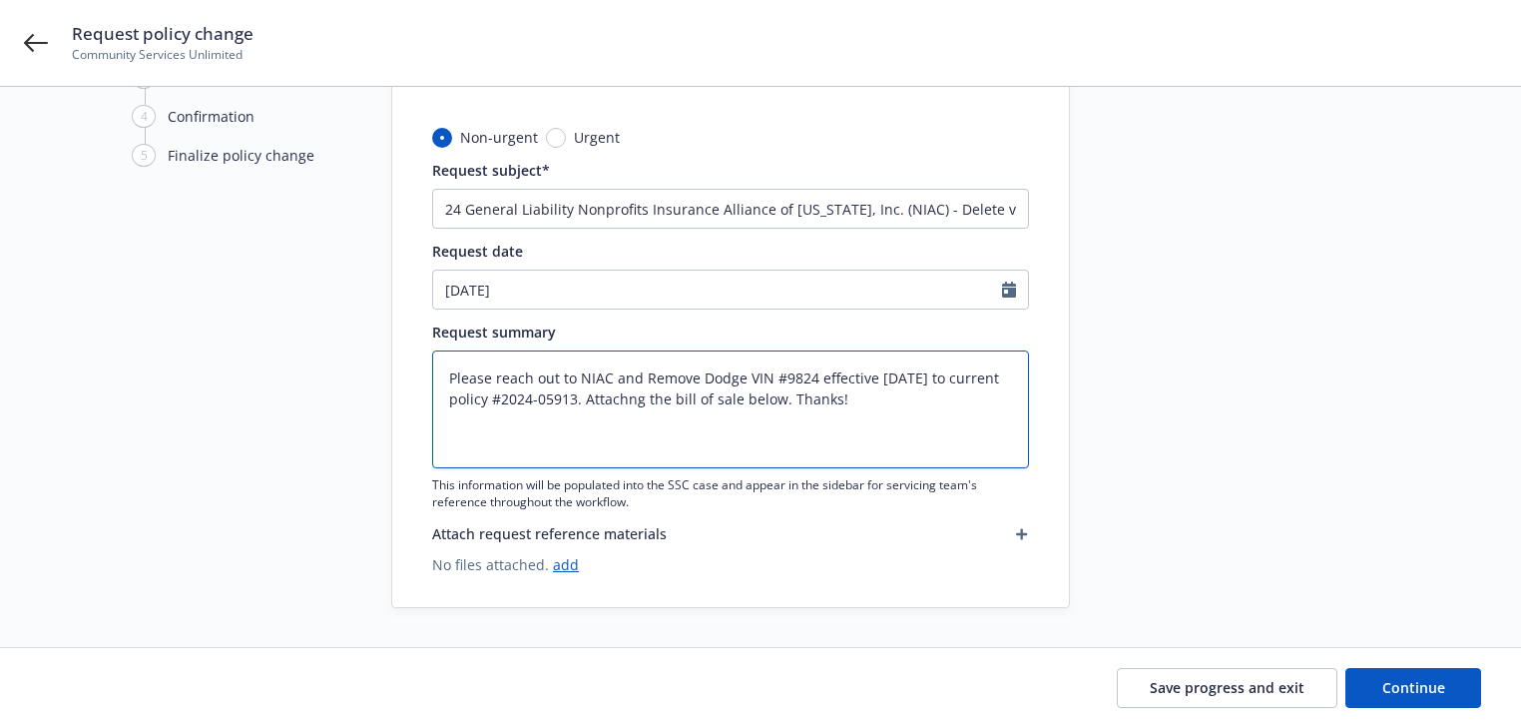
type textarea "x"
type textarea "Please reach out to NIAC and Remove Dodge VIN #9824 effective [DATE] to current…"
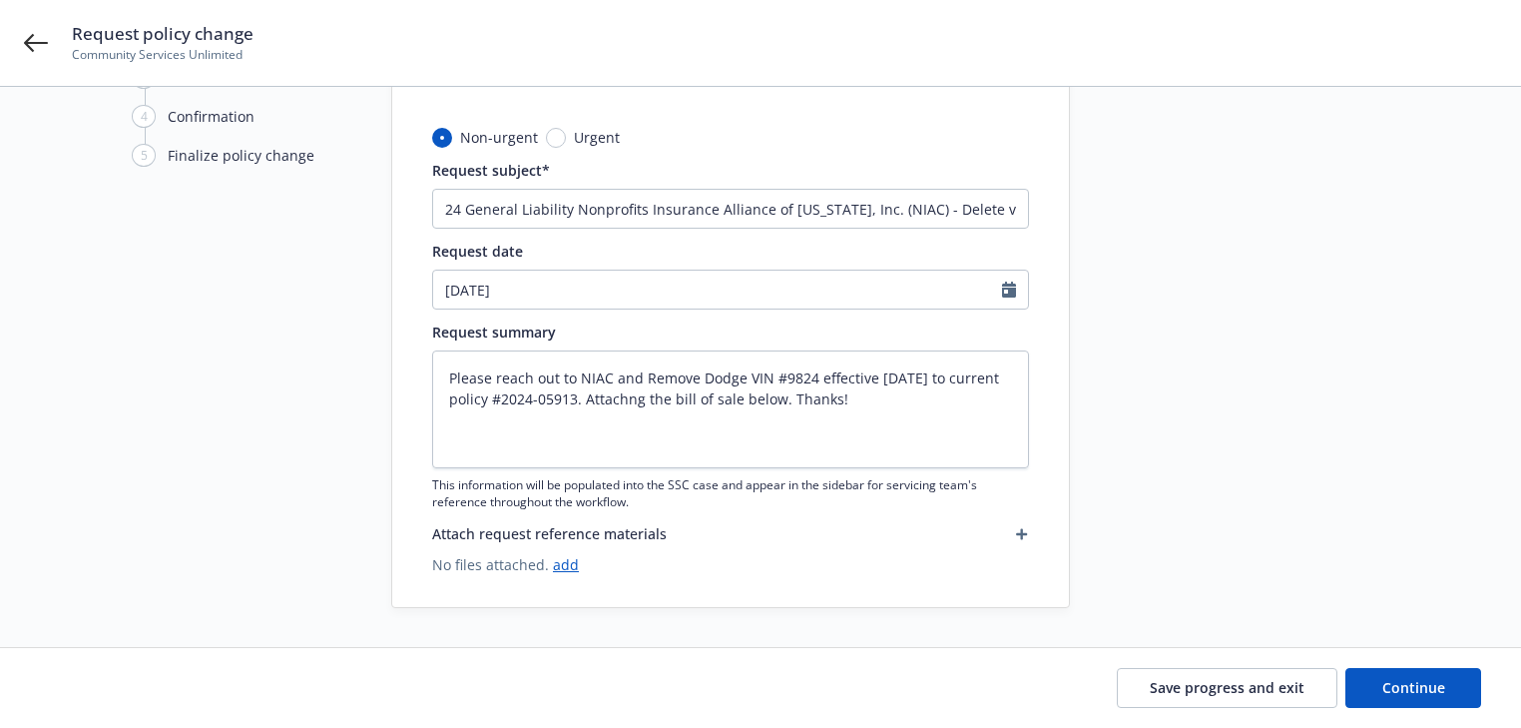
click at [1018, 528] on icon "button" at bounding box center [1022, 534] width 12 height 12
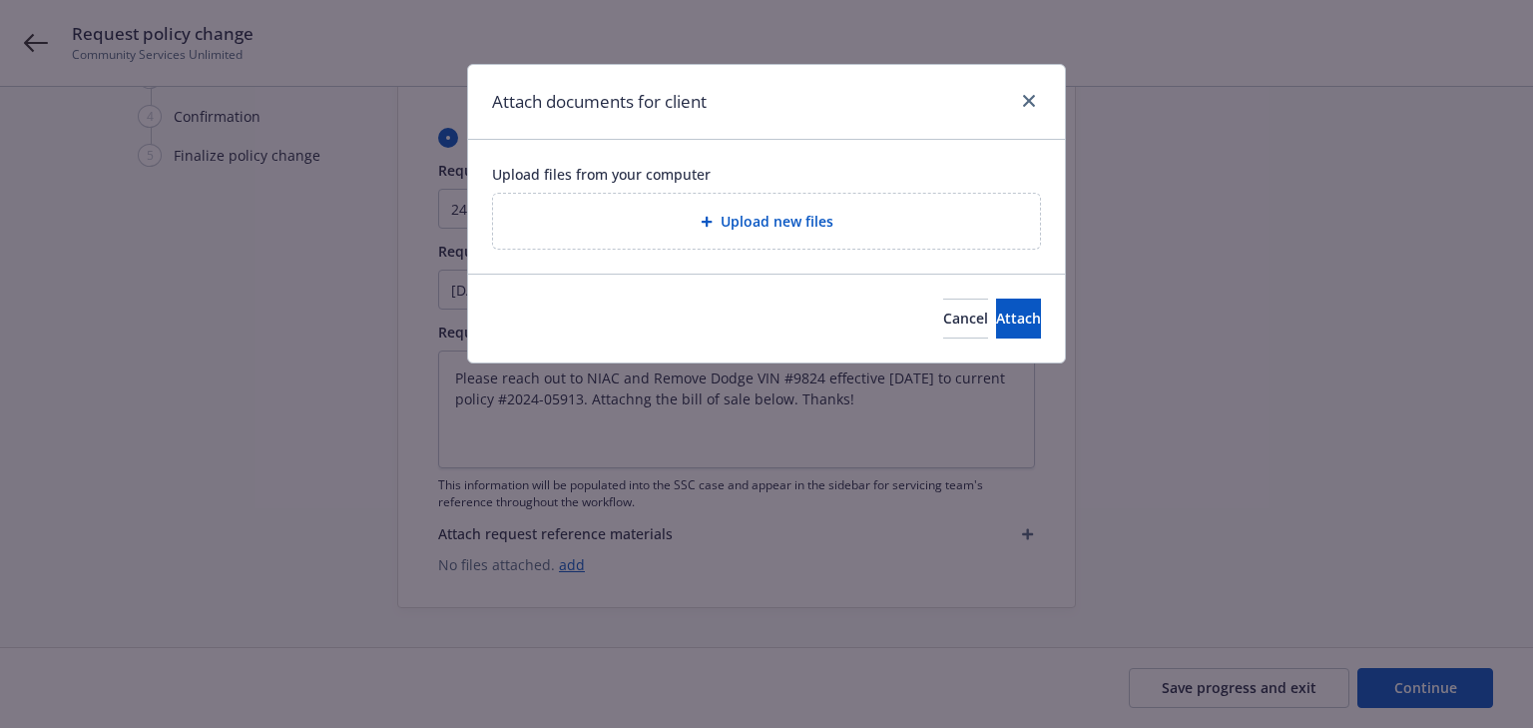
click at [787, 224] on span "Upload new files" at bounding box center [777, 221] width 113 height 21
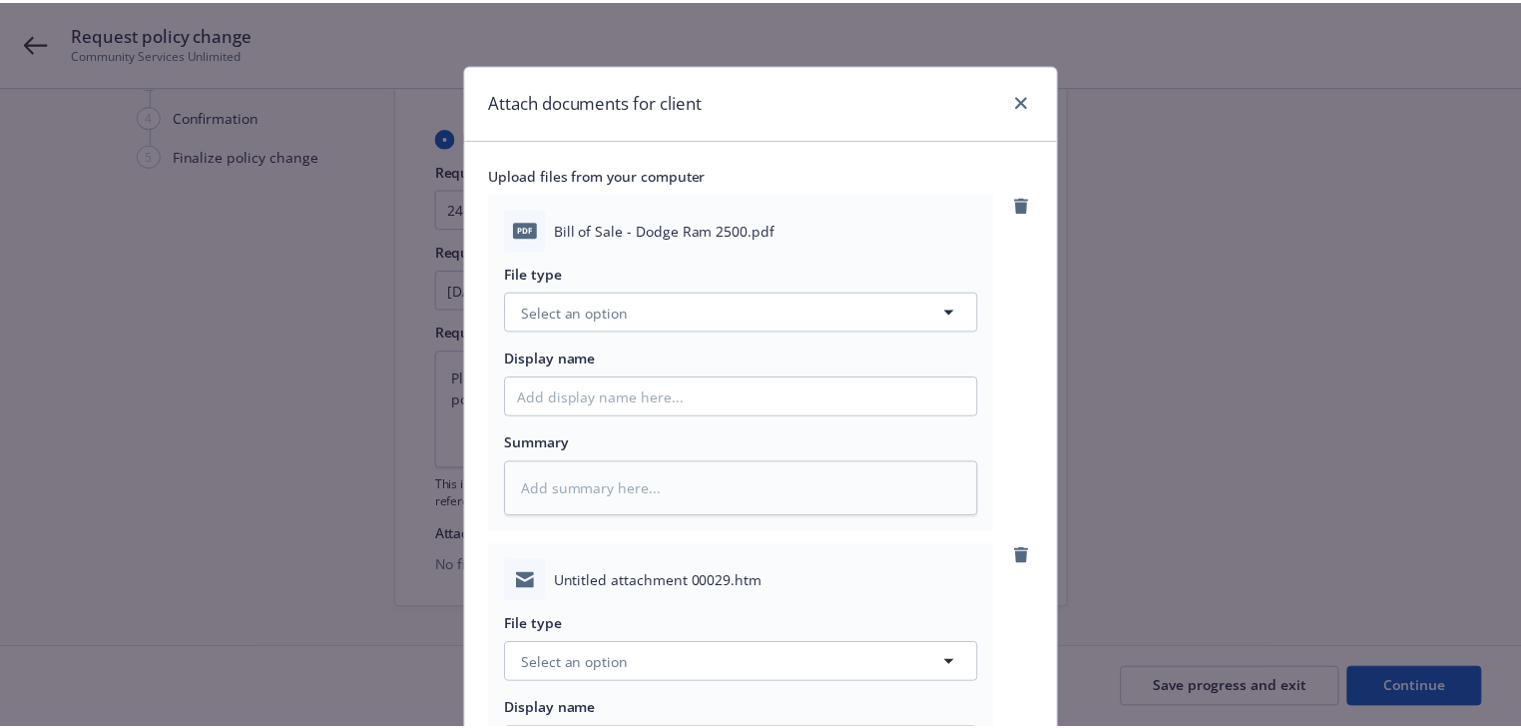
scroll to position [400, 0]
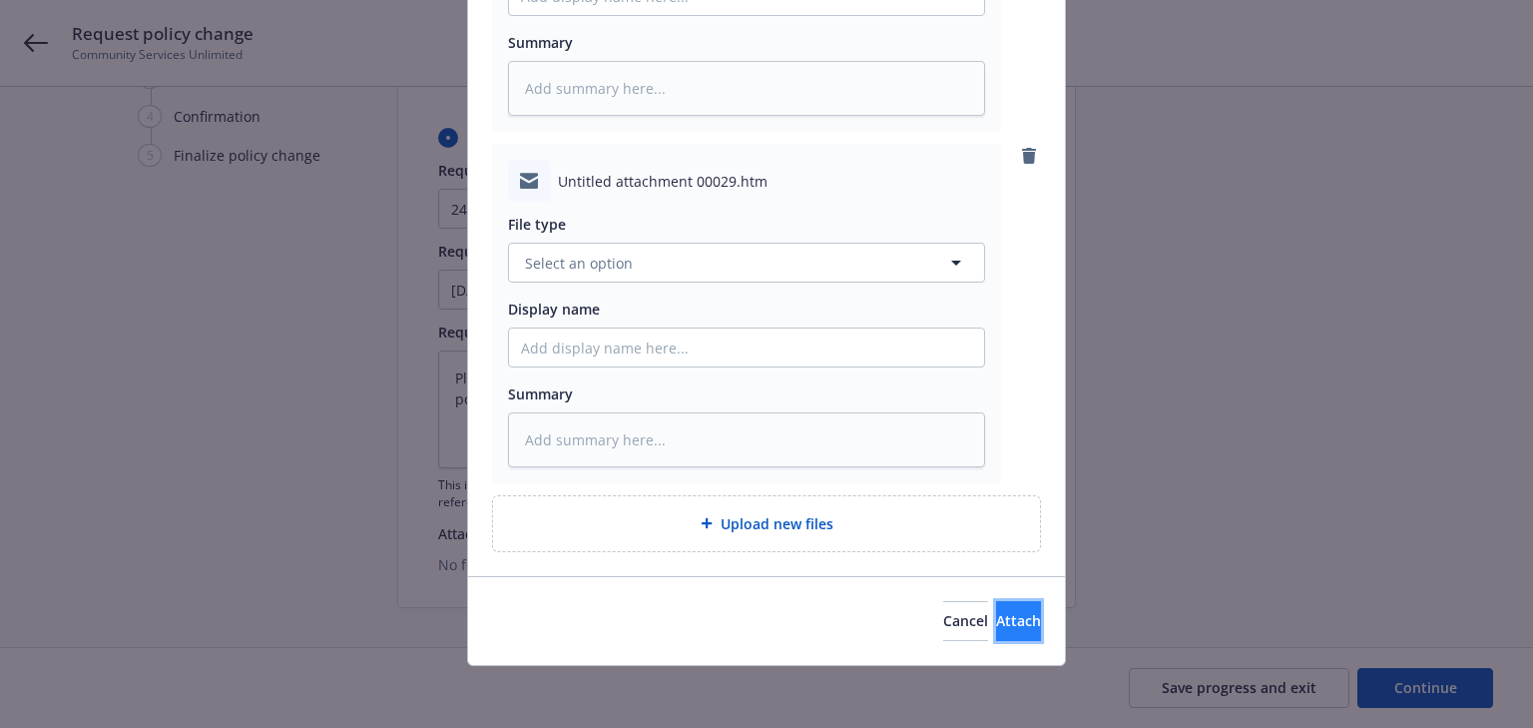
click at [996, 628] on button "Attach" at bounding box center [1018, 621] width 45 height 40
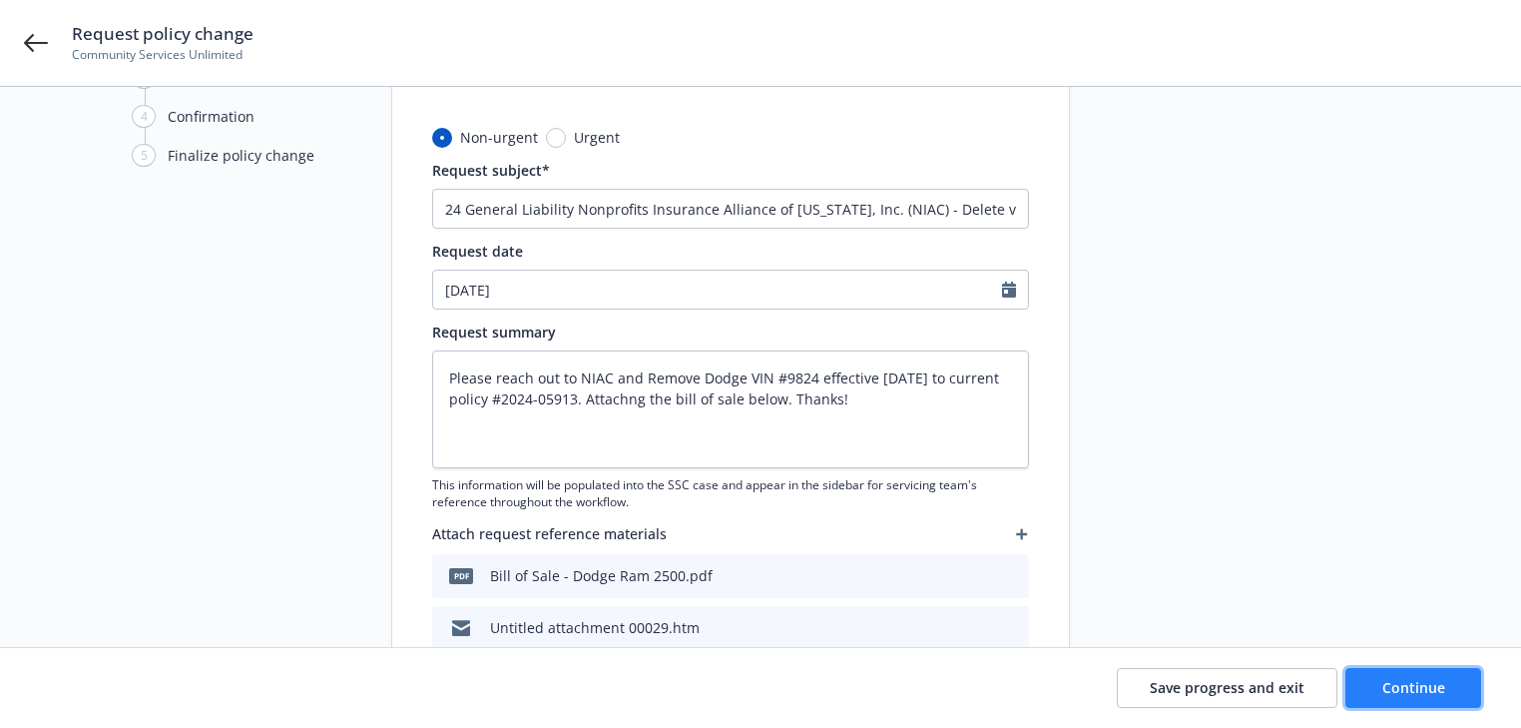
click at [1439, 684] on span "Continue" at bounding box center [1413, 687] width 63 height 19
type textarea "x"
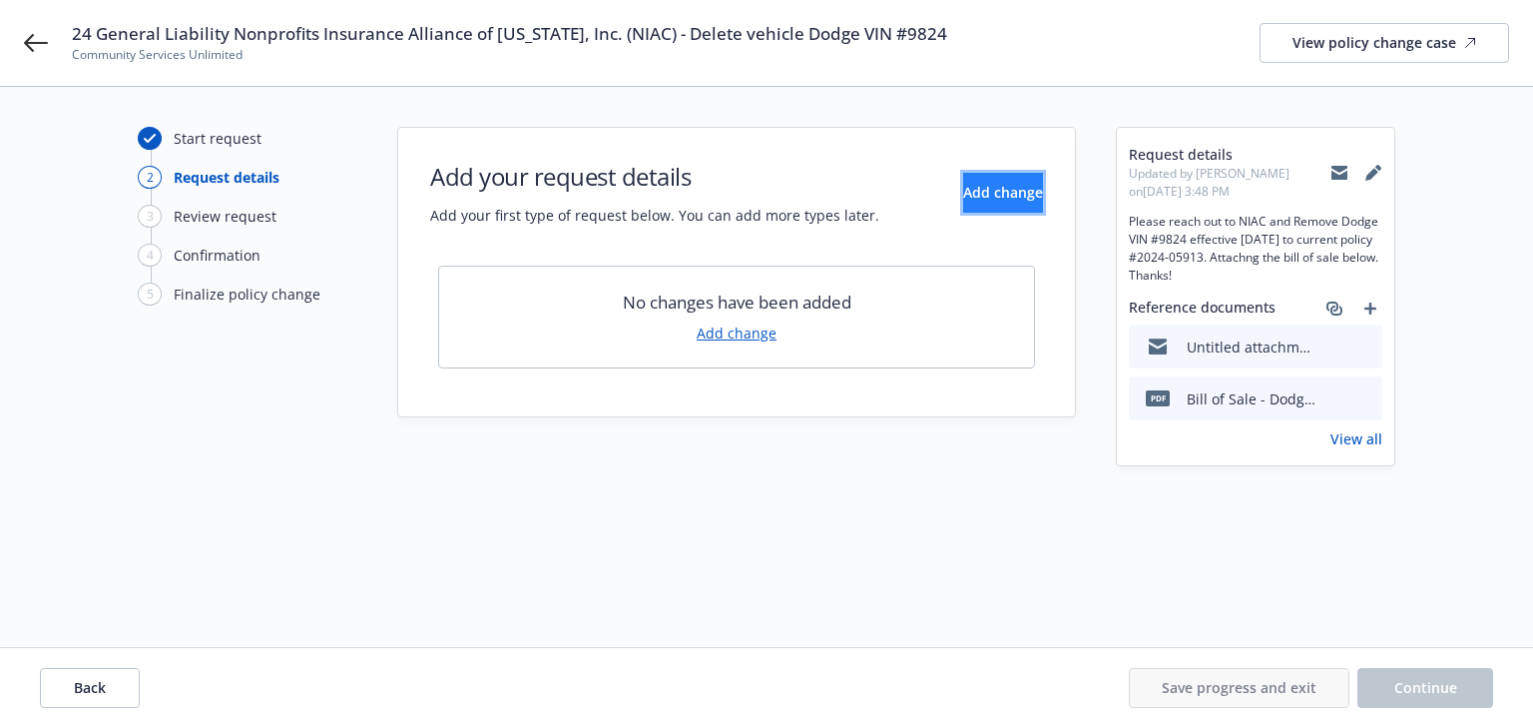
click at [975, 197] on span "Add change" at bounding box center [1003, 192] width 80 height 19
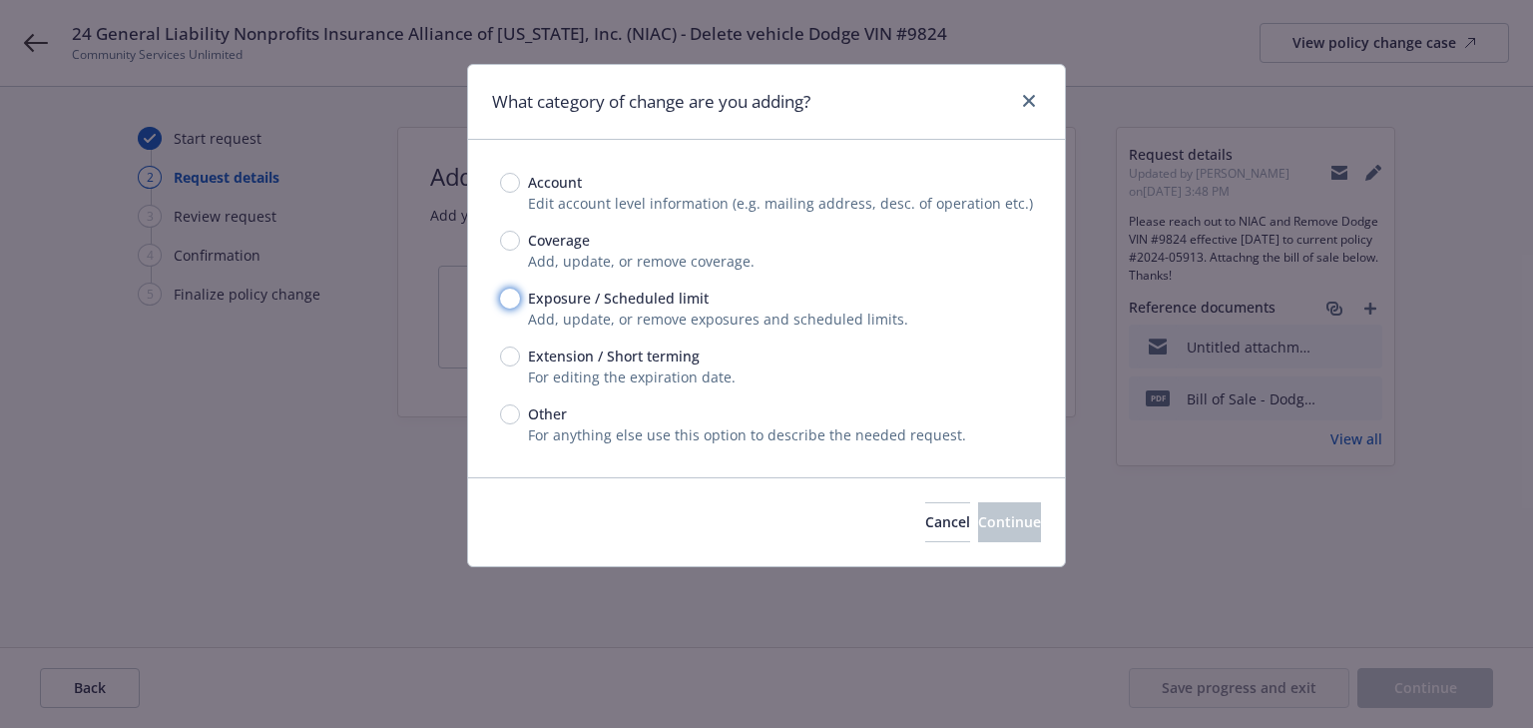
click at [516, 296] on input "Exposure / Scheduled limit" at bounding box center [510, 298] width 20 height 20
radio input "true"
click at [978, 534] on button "Continue" at bounding box center [1009, 522] width 63 height 40
type textarea "x"
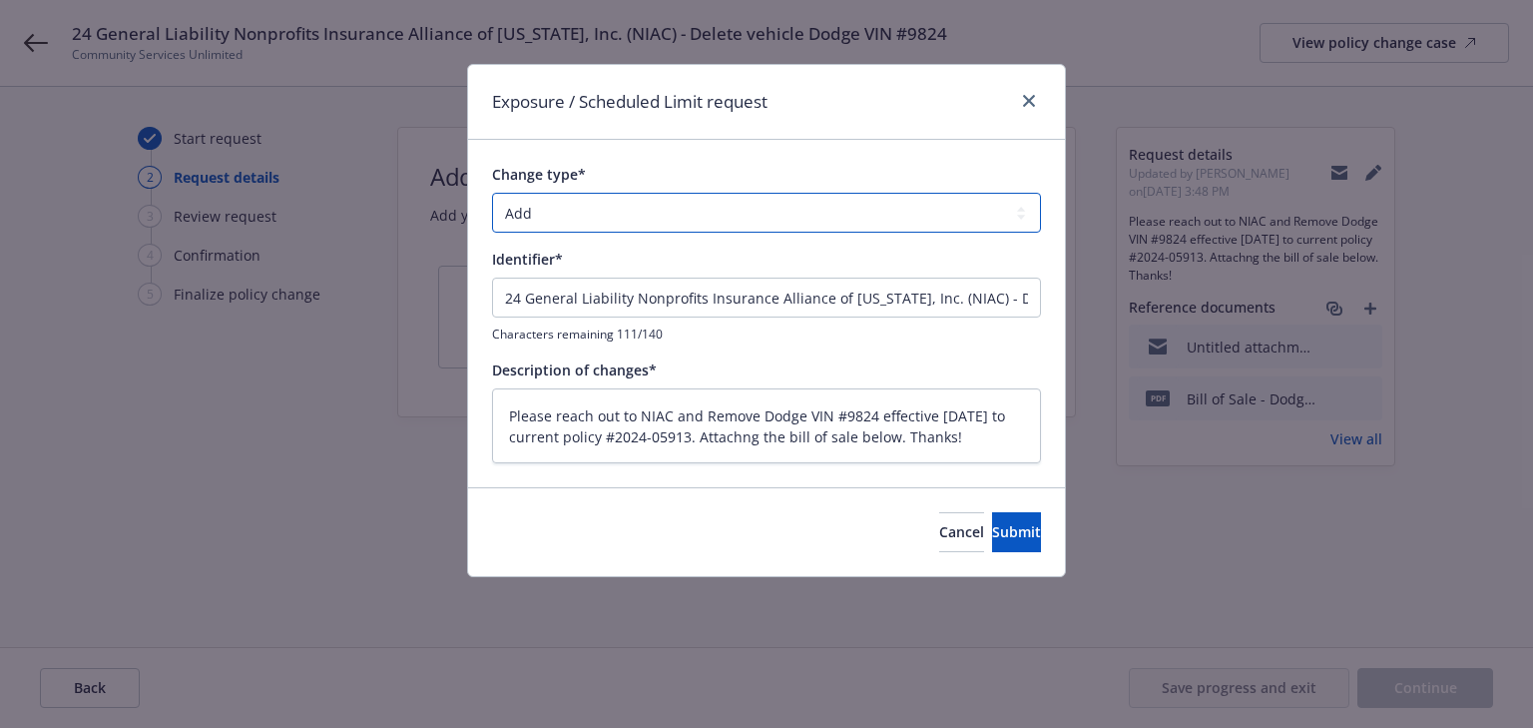
click at [688, 217] on select "Add Audit Change Remove" at bounding box center [766, 213] width 549 height 40
select select "REMOVE"
click at [492, 193] on select "Add Audit Change Remove" at bounding box center [766, 213] width 549 height 40
drag, startPoint x: 995, startPoint y: 303, endPoint x: -1223, endPoint y: 236, distance: 2218.9
click at [0, 236] on html "24 General Liability Nonprofits Insurance Alliance of [US_STATE], Inc. (NIAC) -…" at bounding box center [766, 364] width 1533 height 728
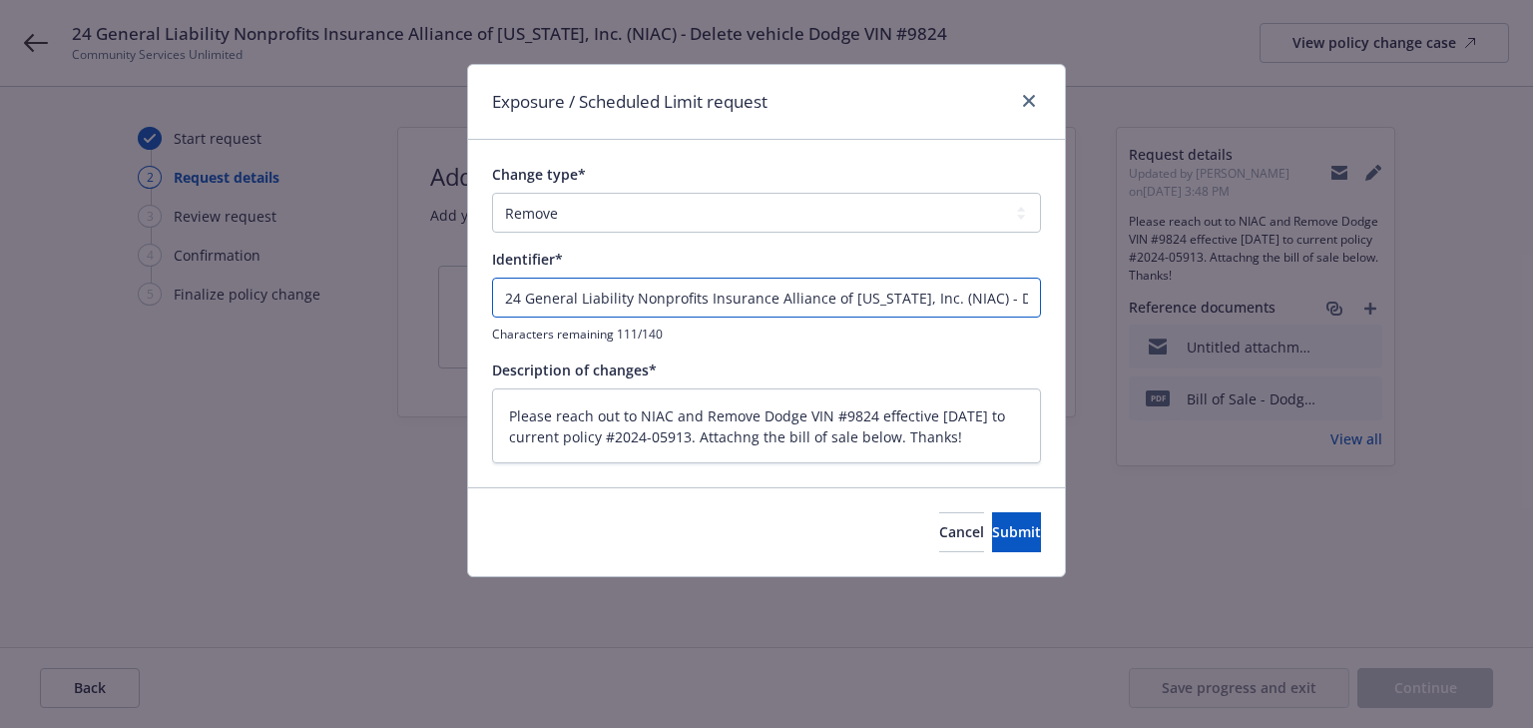
type textarea "x"
type input "Delete vehicle Dodge VIN #9824"
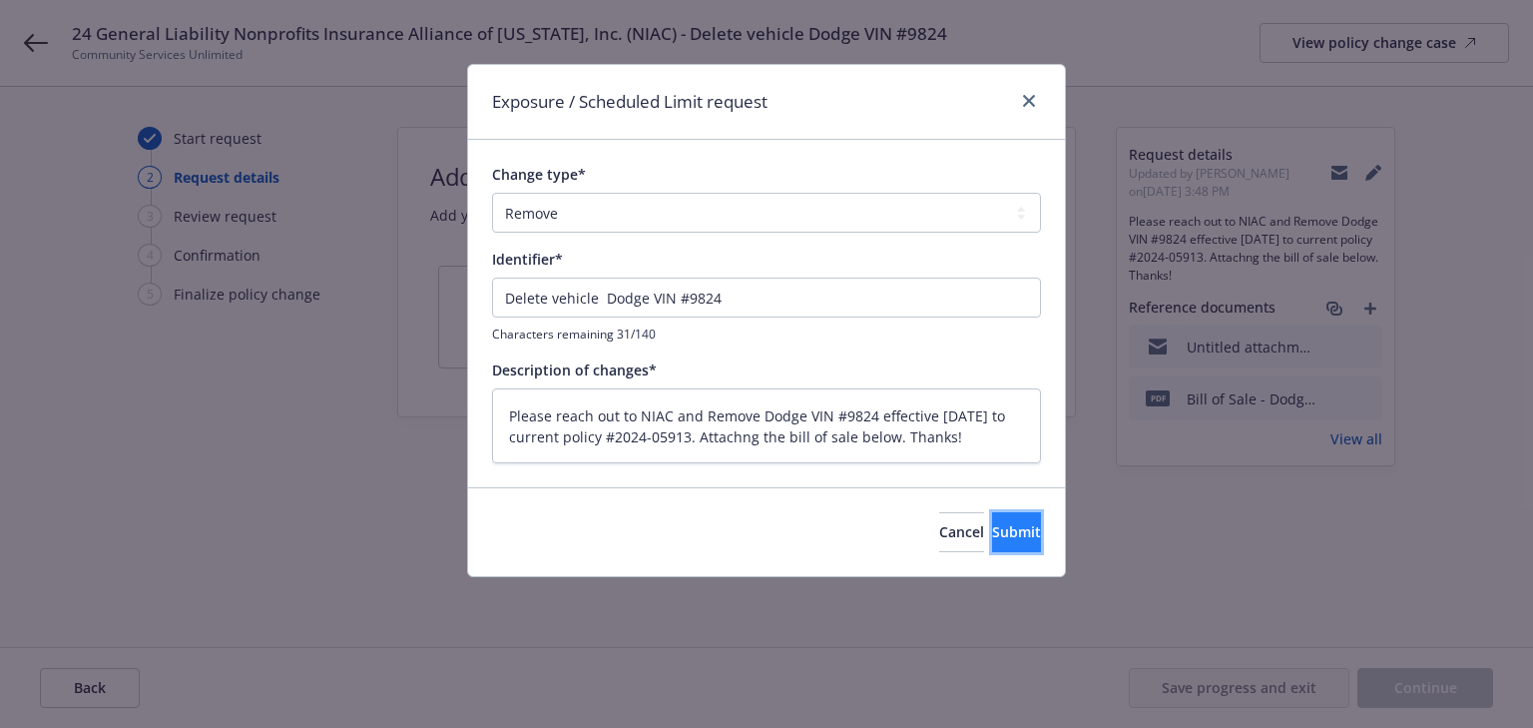
click at [1025, 528] on button "Submit" at bounding box center [1016, 532] width 49 height 40
type textarea "x"
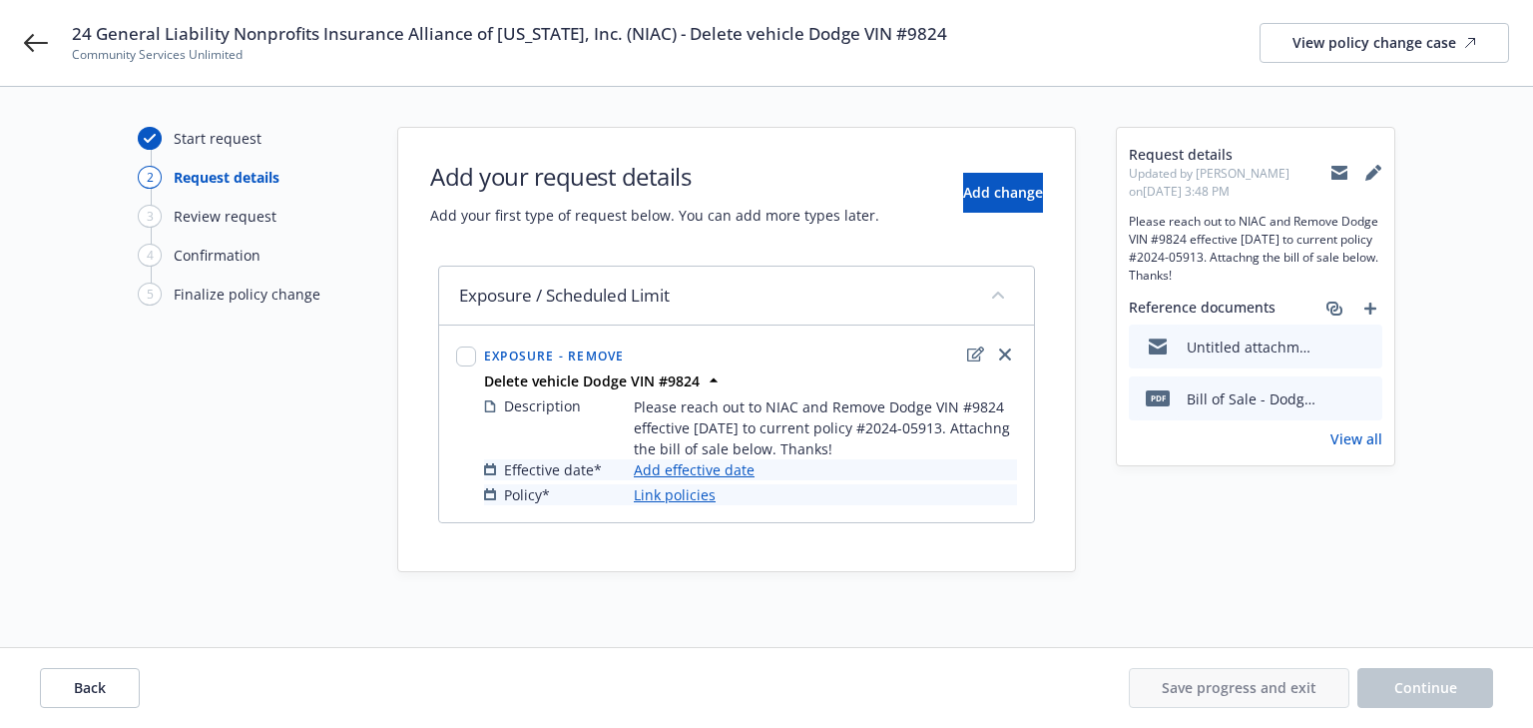
click at [727, 476] on link "Add effective date" at bounding box center [694, 469] width 121 height 21
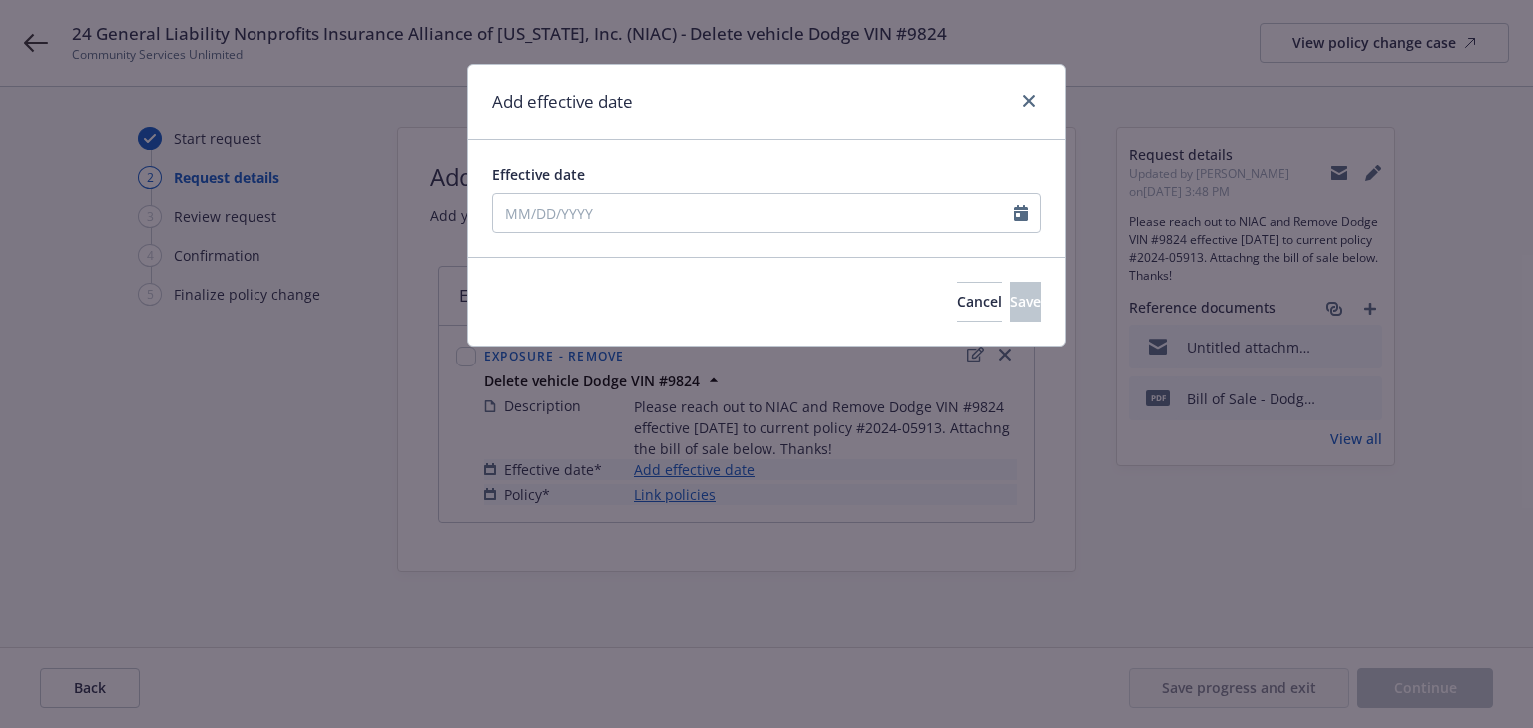
click at [635, 182] on div "Effective date" at bounding box center [766, 174] width 549 height 21
select select "8"
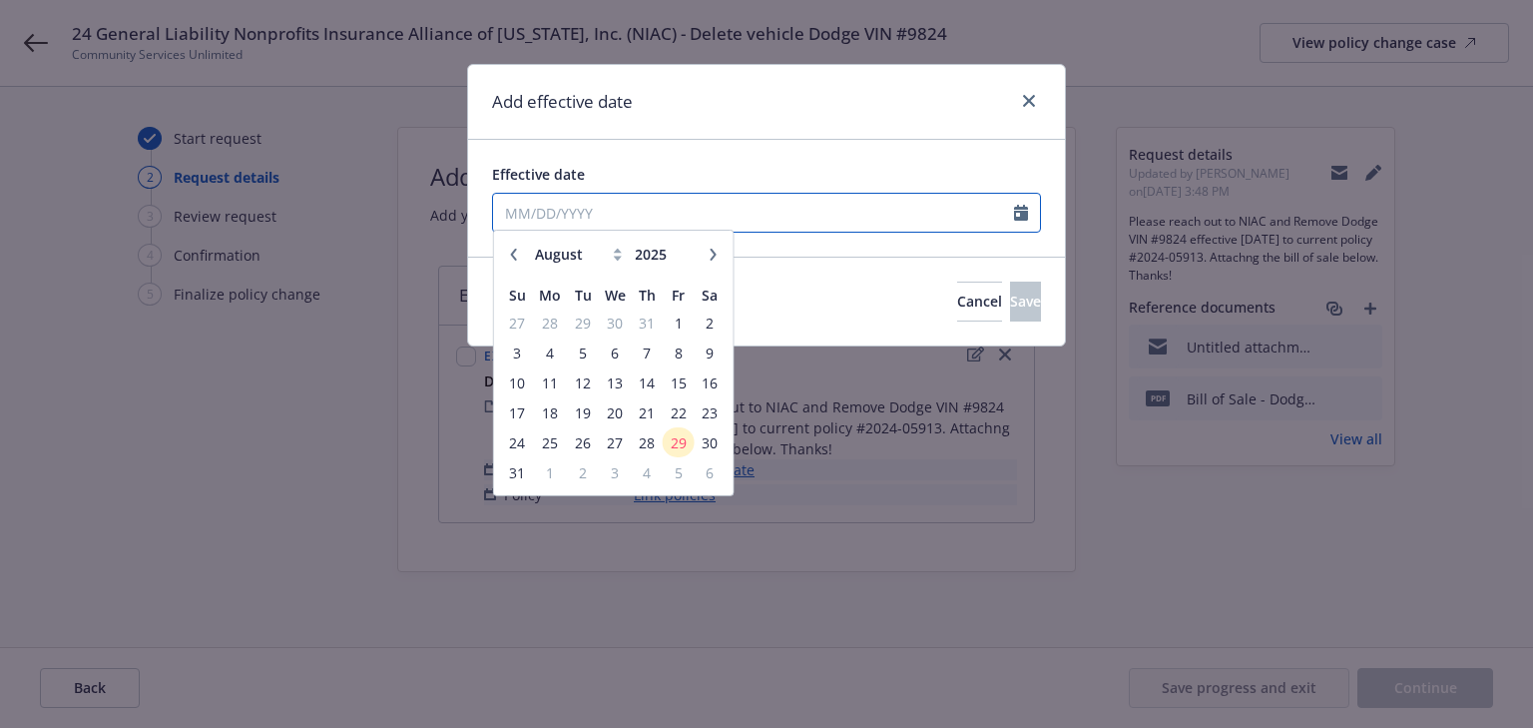
click at [634, 213] on input "Effective date" at bounding box center [753, 213] width 521 height 38
click at [536, 214] on input "5/258/2025" at bounding box center [753, 213] width 521 height 38
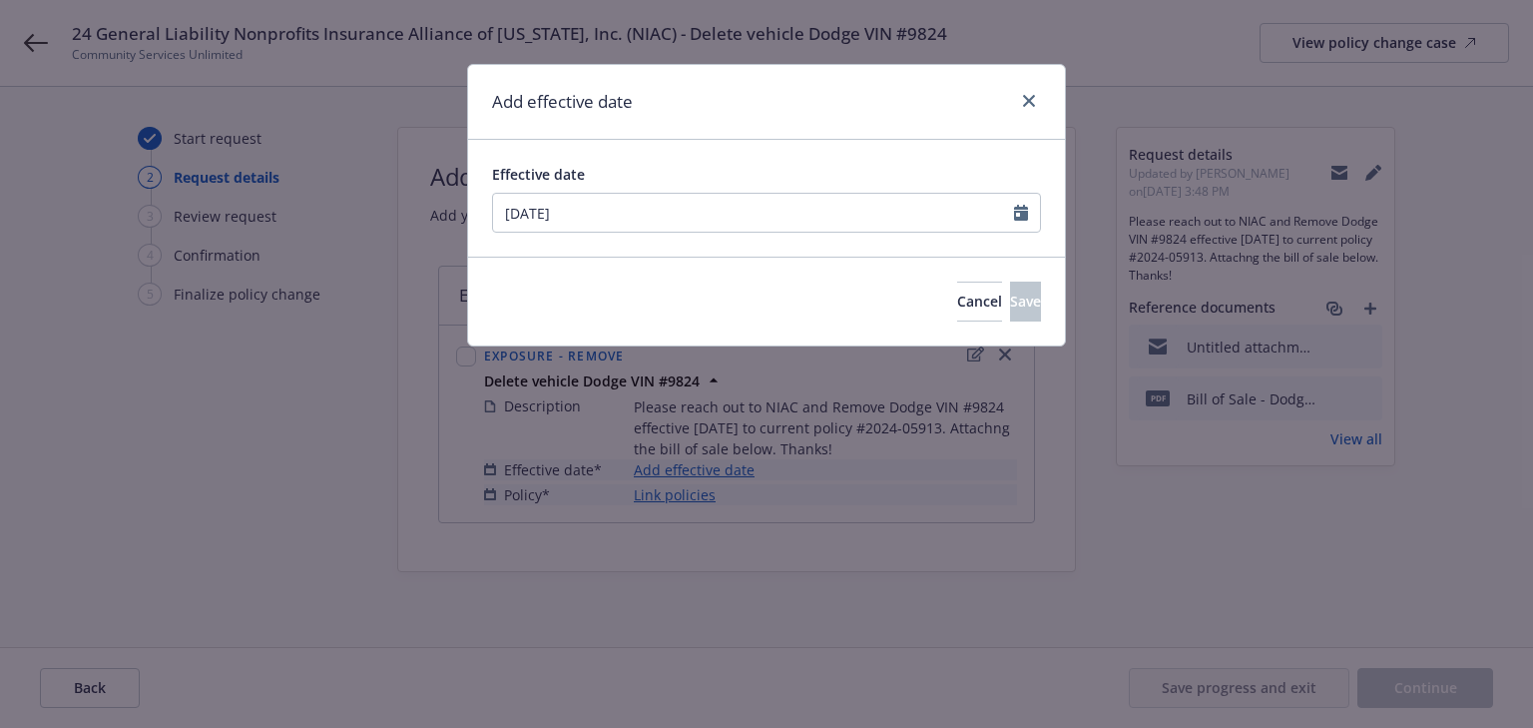
type input "[DATE]"
click at [810, 128] on div "Add effective date" at bounding box center [766, 102] width 597 height 75
click at [1023, 295] on button "Save" at bounding box center [1025, 301] width 31 height 40
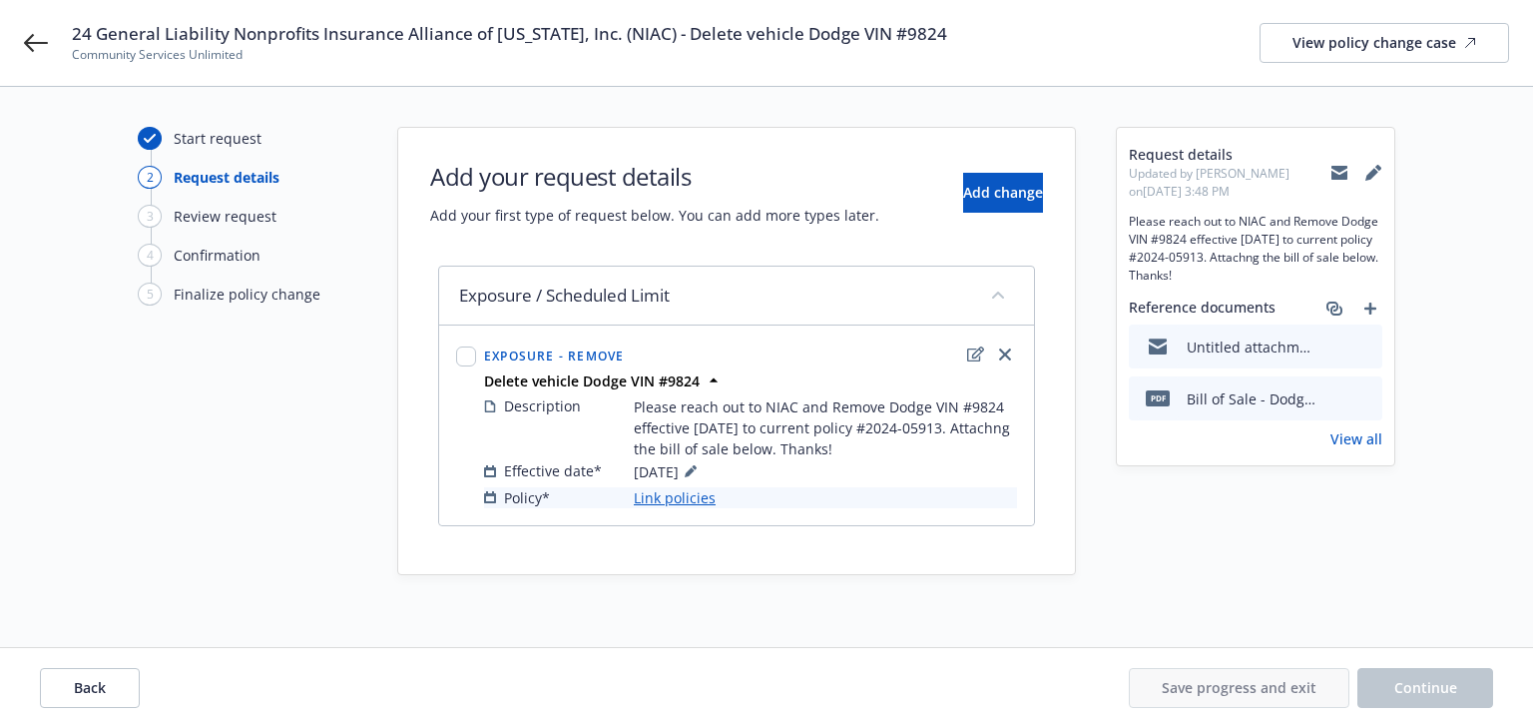
click at [655, 495] on link "Link policies" at bounding box center [675, 497] width 82 height 21
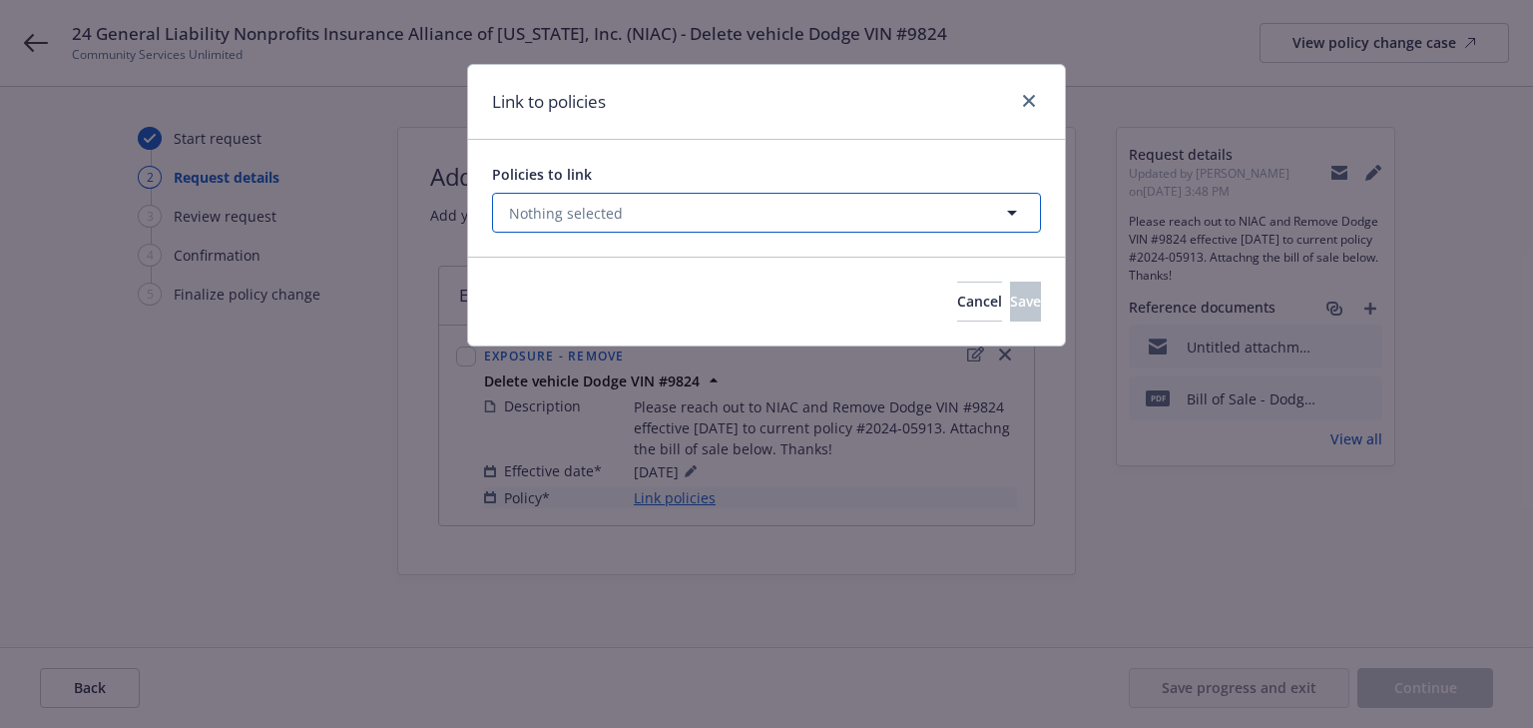
click at [601, 216] on span "Nothing selected" at bounding box center [566, 213] width 114 height 21
select select "ACTIVE"
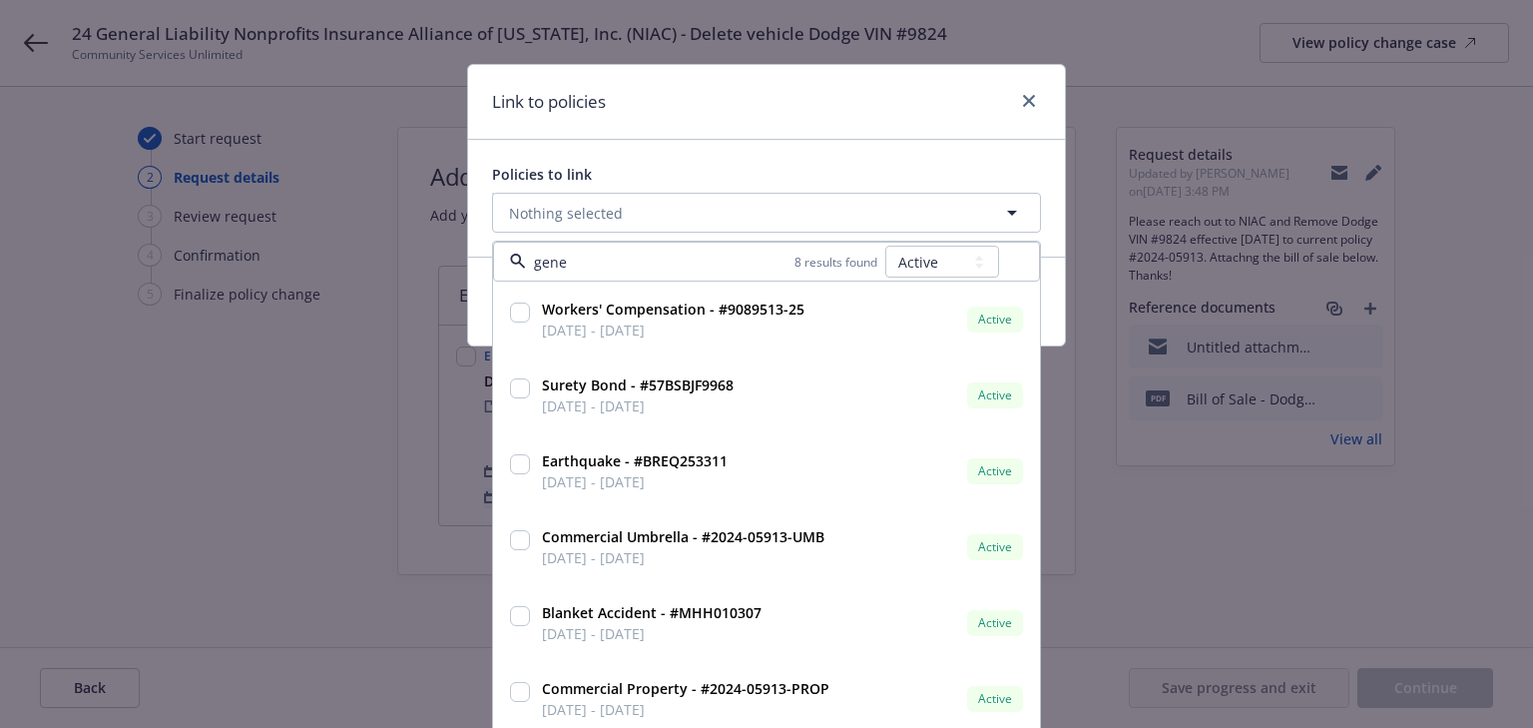
type input "gener"
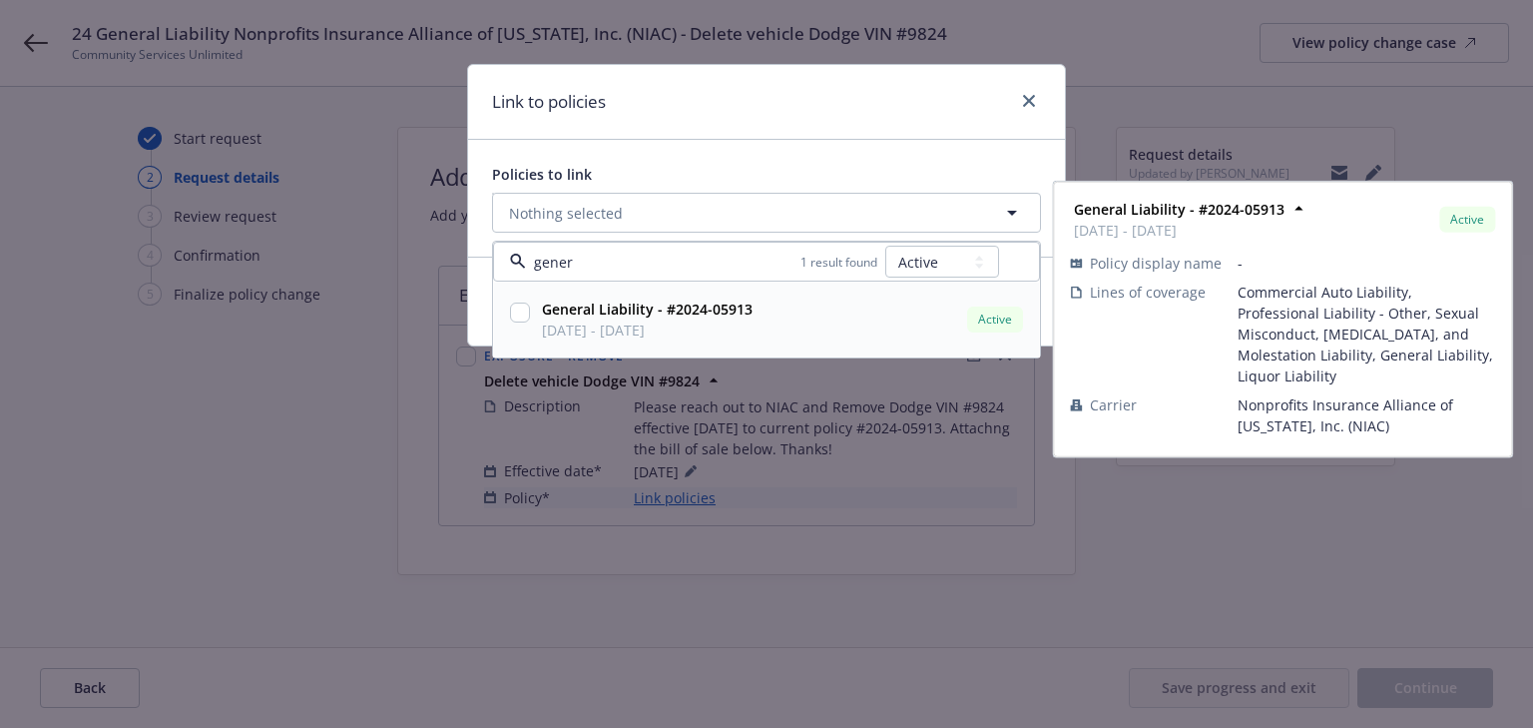
click at [518, 314] on input "checkbox" at bounding box center [520, 312] width 20 height 20
checkbox input "true"
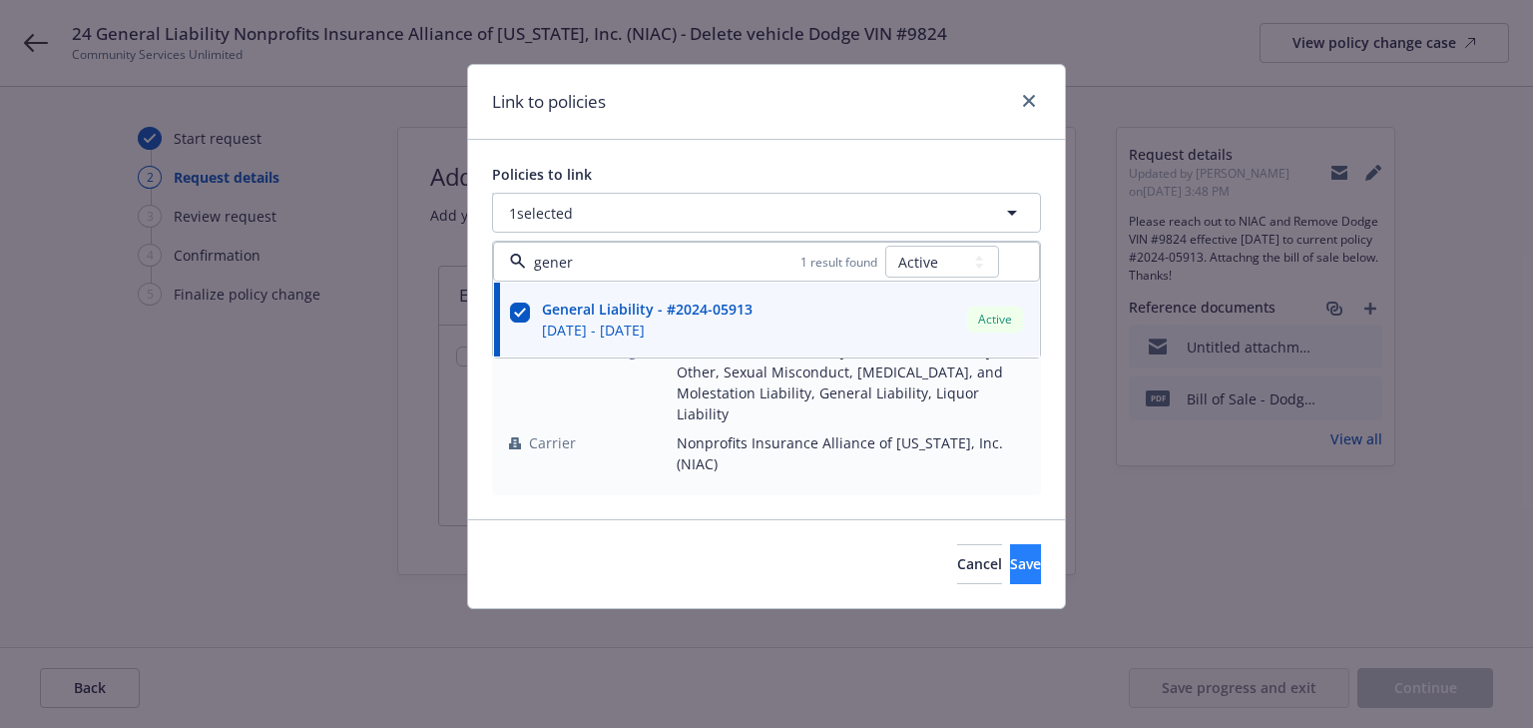
type input "gener"
click at [1010, 544] on button "Save" at bounding box center [1025, 564] width 31 height 40
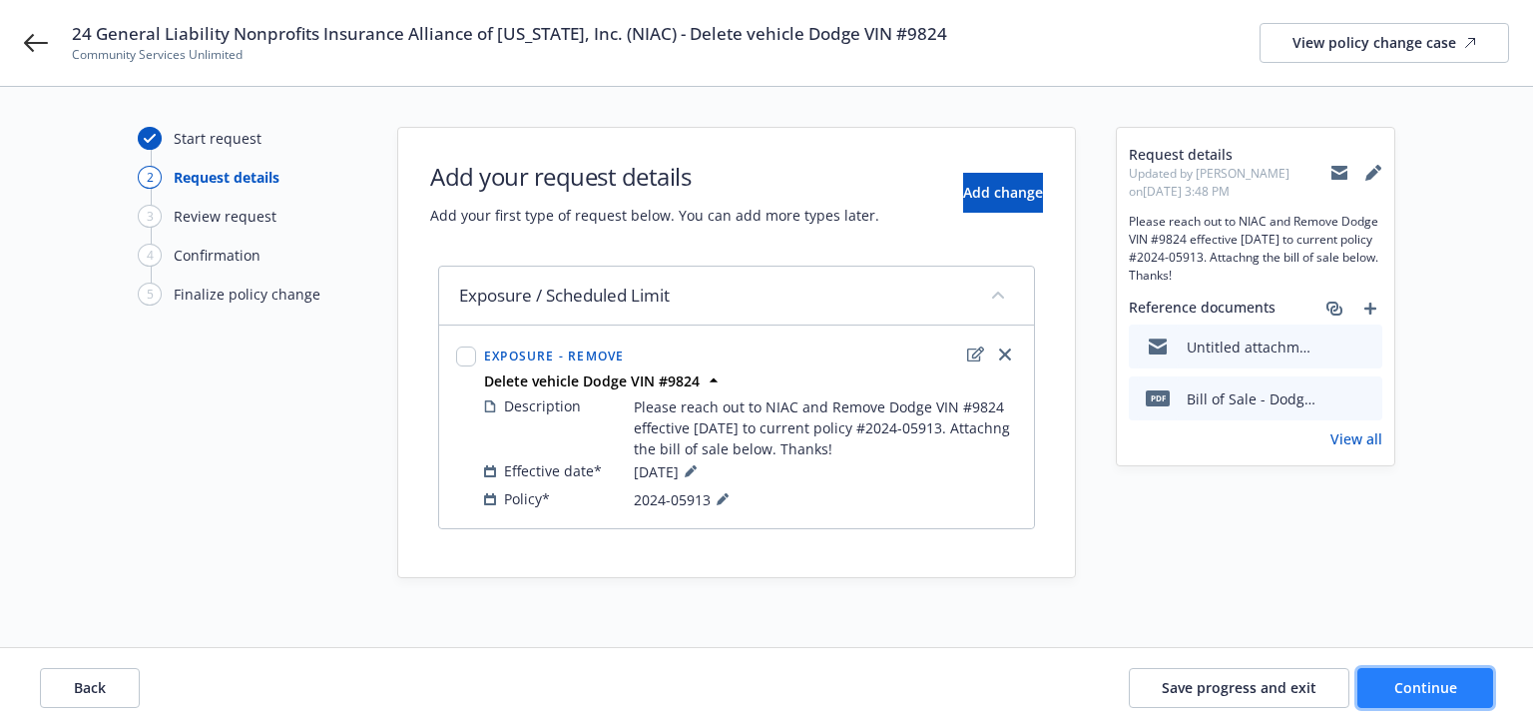
click at [1397, 693] on span "Continue" at bounding box center [1425, 687] width 63 height 19
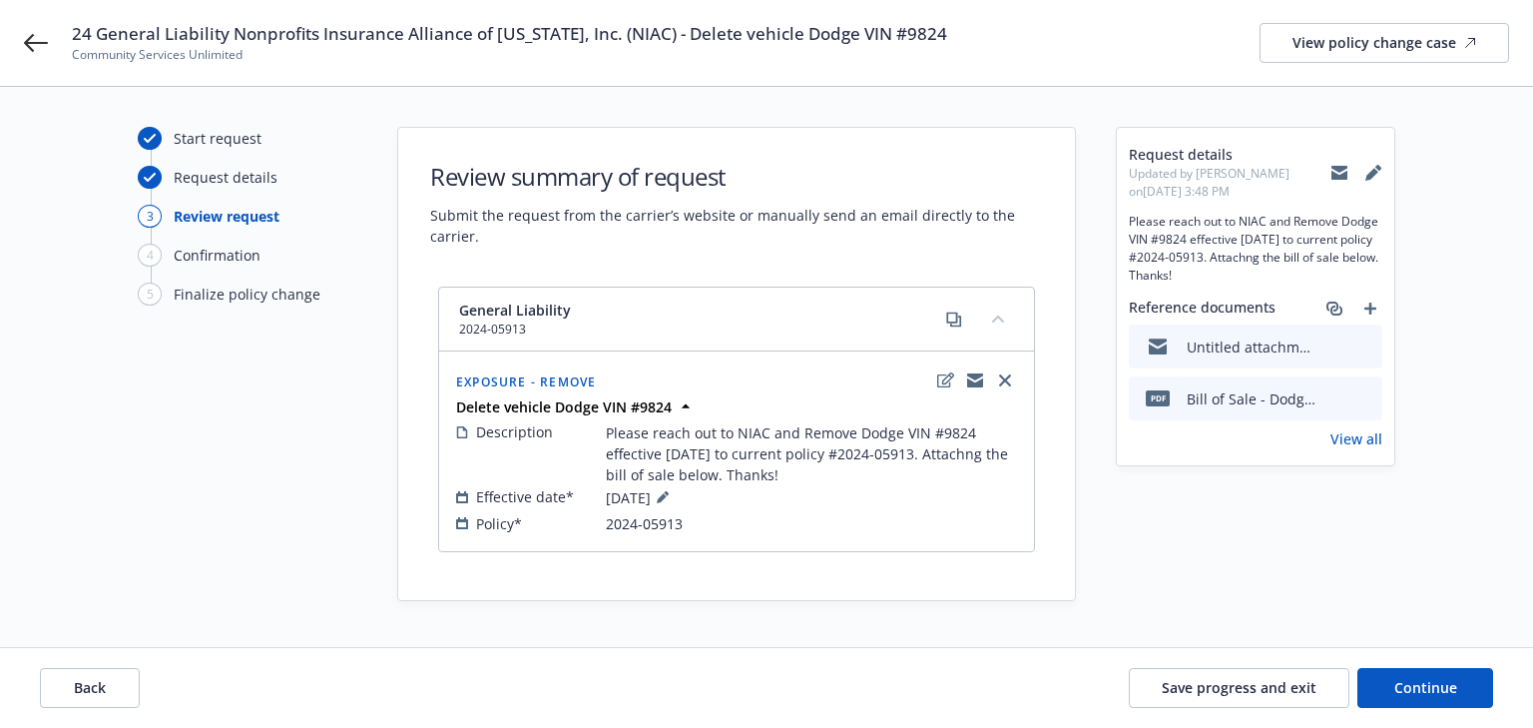
click at [1433, 713] on div "Back Save progress and exit Continue" at bounding box center [766, 688] width 1533 height 80
click at [1422, 694] on span "Continue" at bounding box center [1425, 687] width 63 height 19
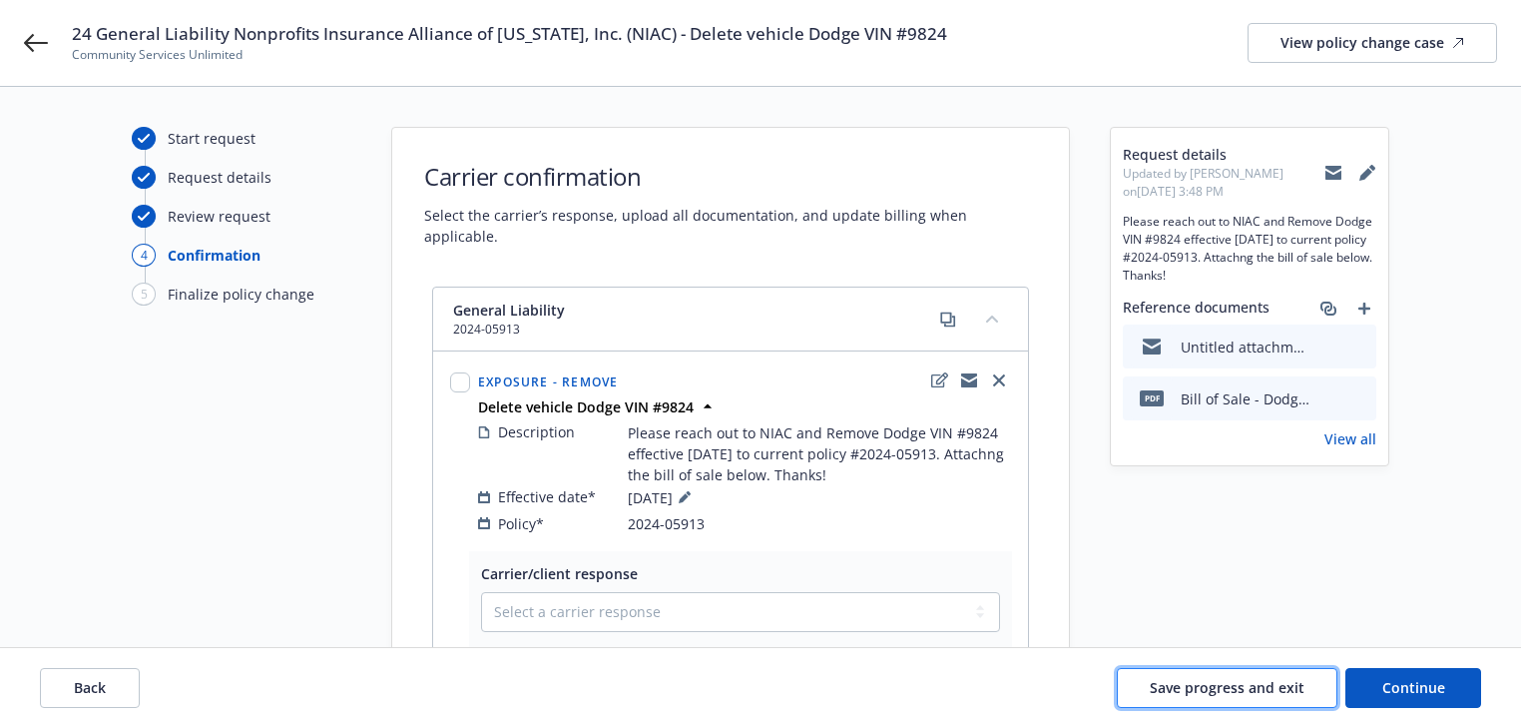
click at [1206, 693] on span "Save progress and exit" at bounding box center [1227, 687] width 155 height 19
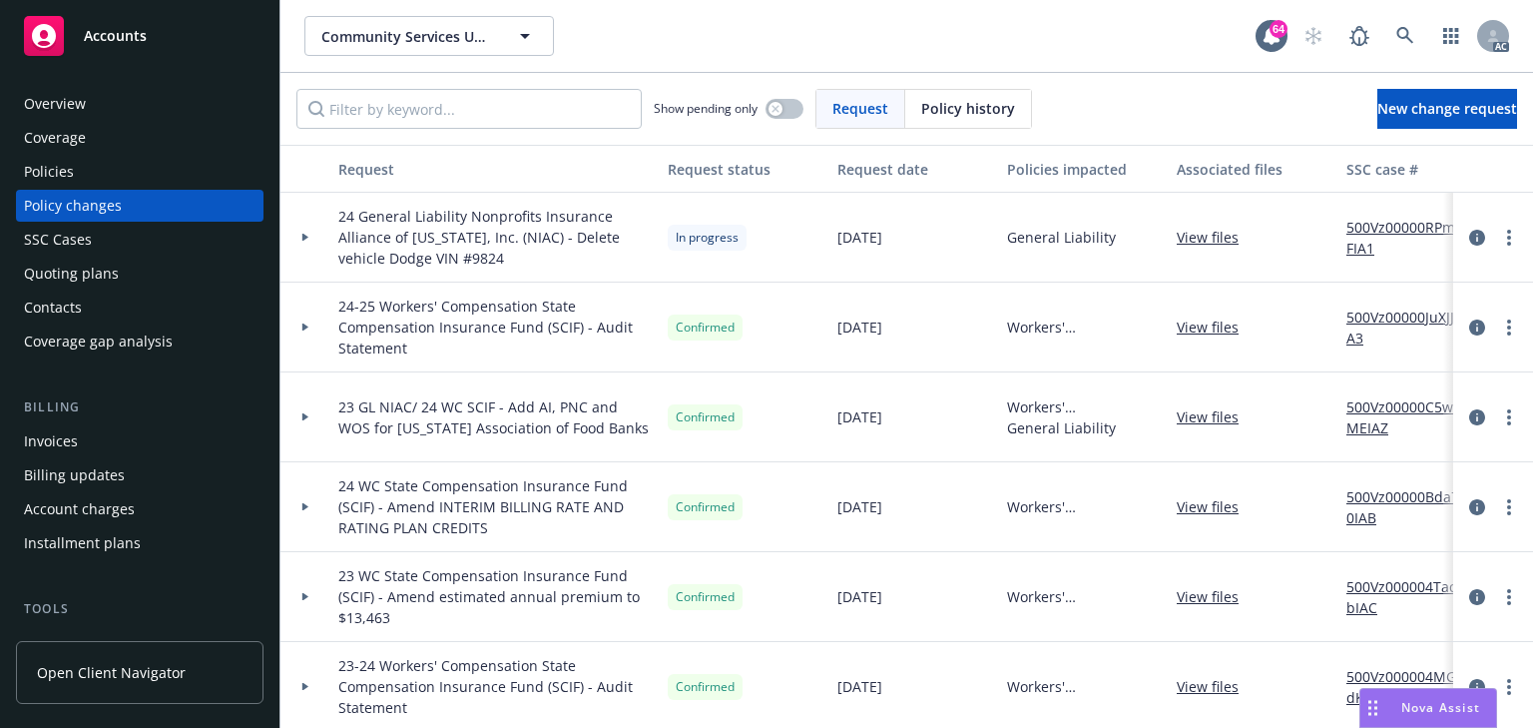
click at [1362, 226] on link "500Vz00000RPmLFIA1" at bounding box center [1414, 238] width 134 height 42
